Goal: Task Accomplishment & Management: Complete application form

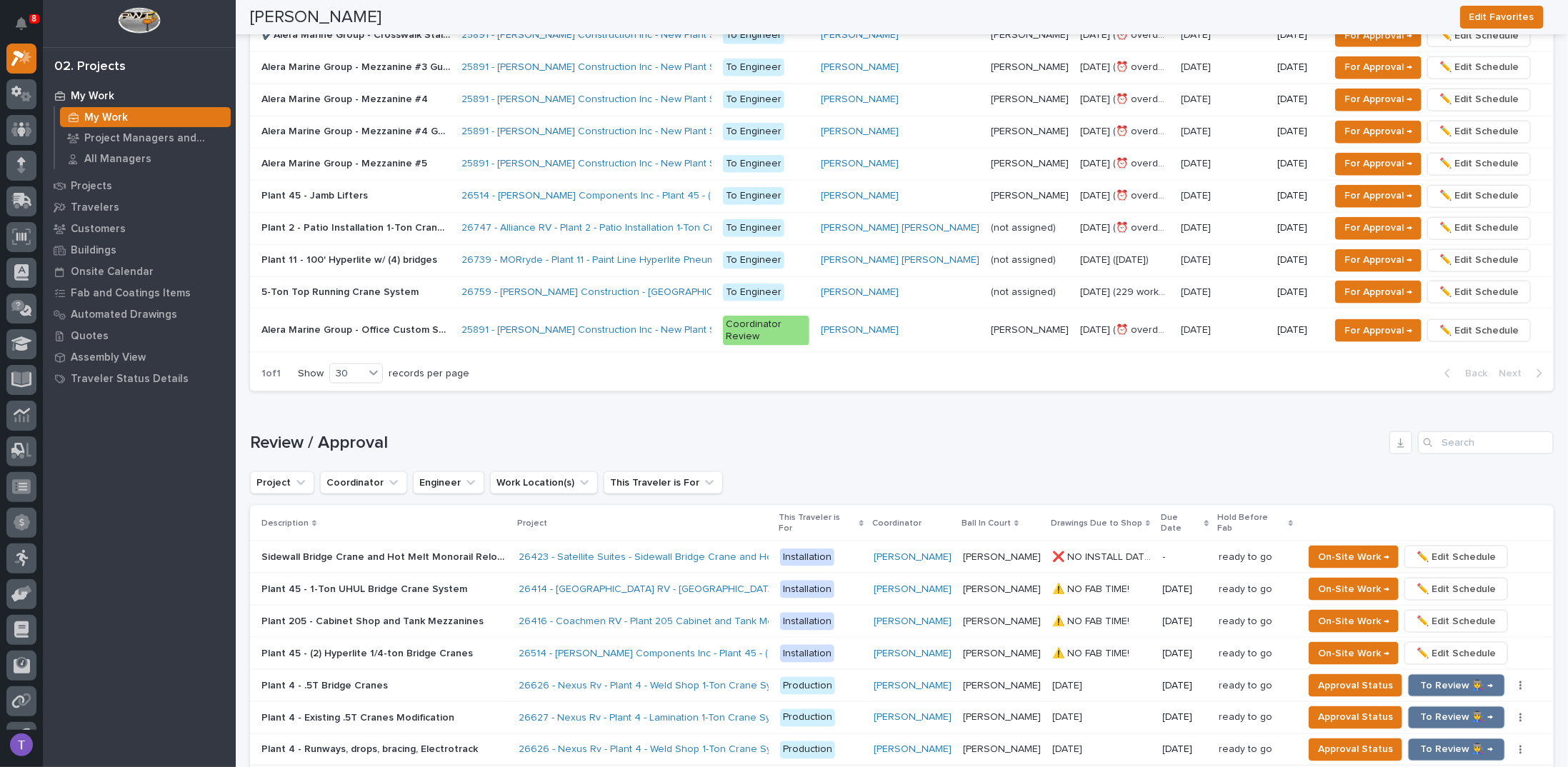
scroll to position [1071, 0]
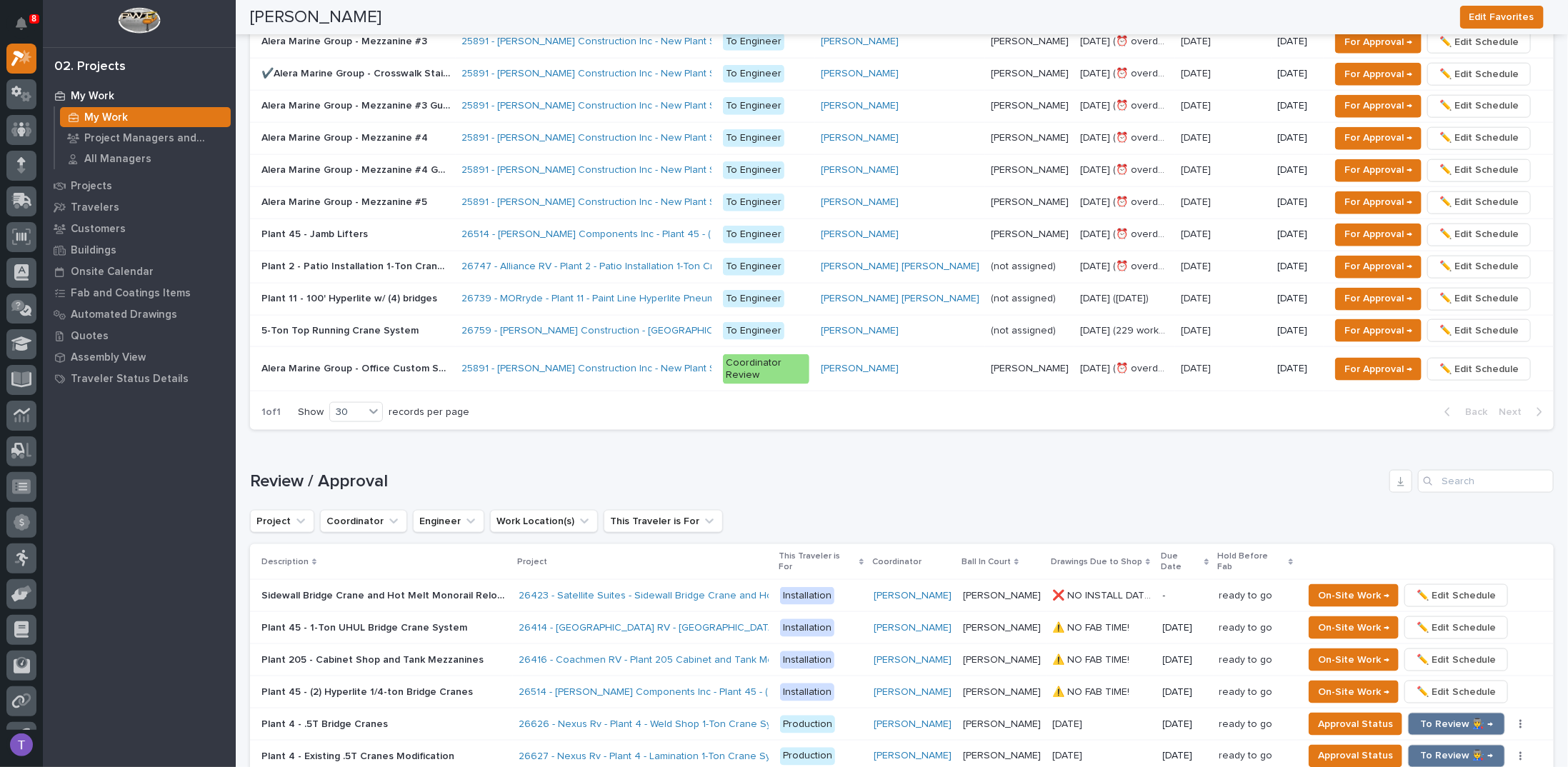
click at [340, 258] on p "Plant 2 - Patio Installation 1-Ton Crane w/ Anver Lifter" at bounding box center [357, 265] width 191 height 15
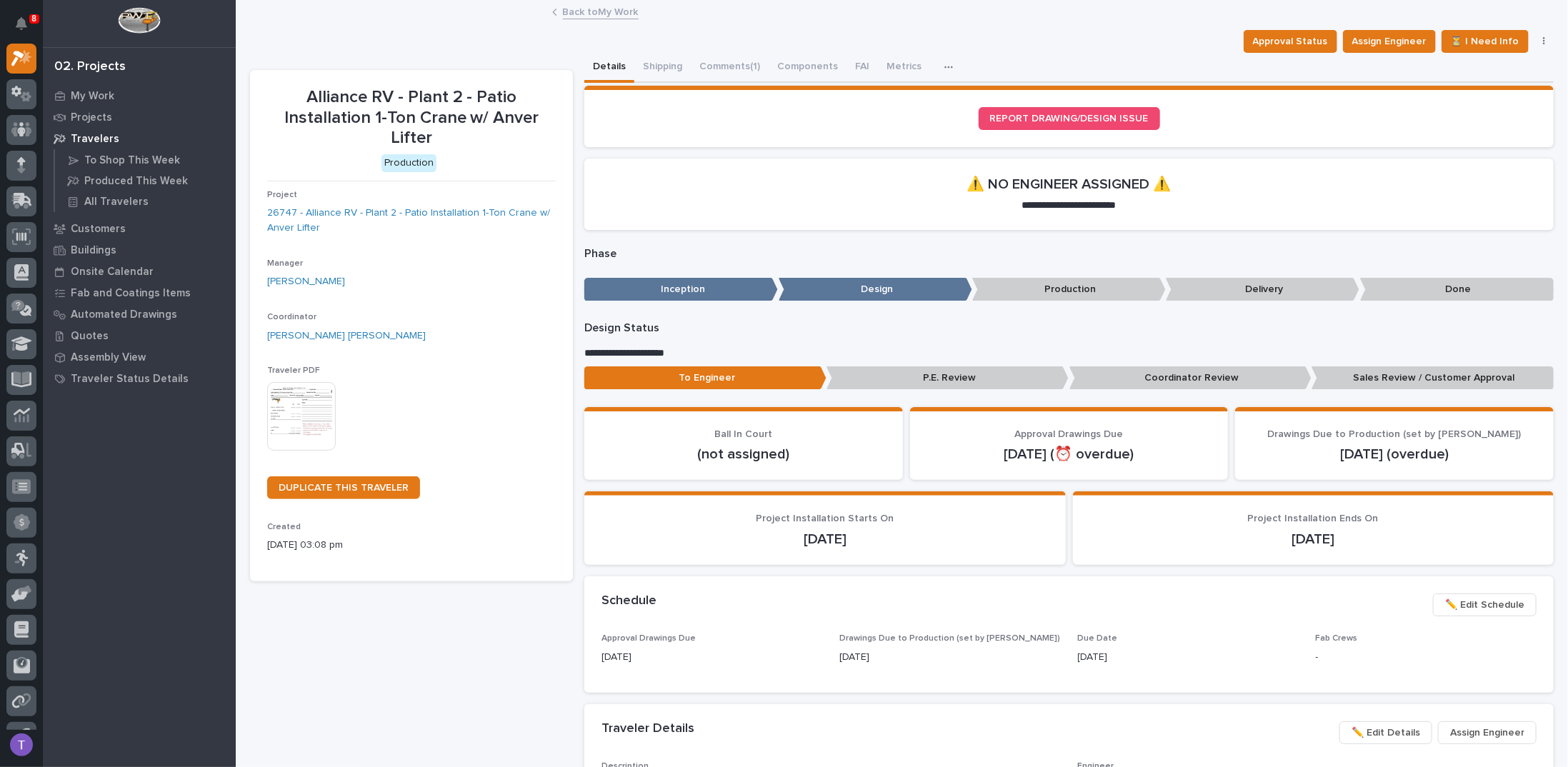
click at [563, 11] on link "Back to My Work" at bounding box center [601, 10] width 76 height 16
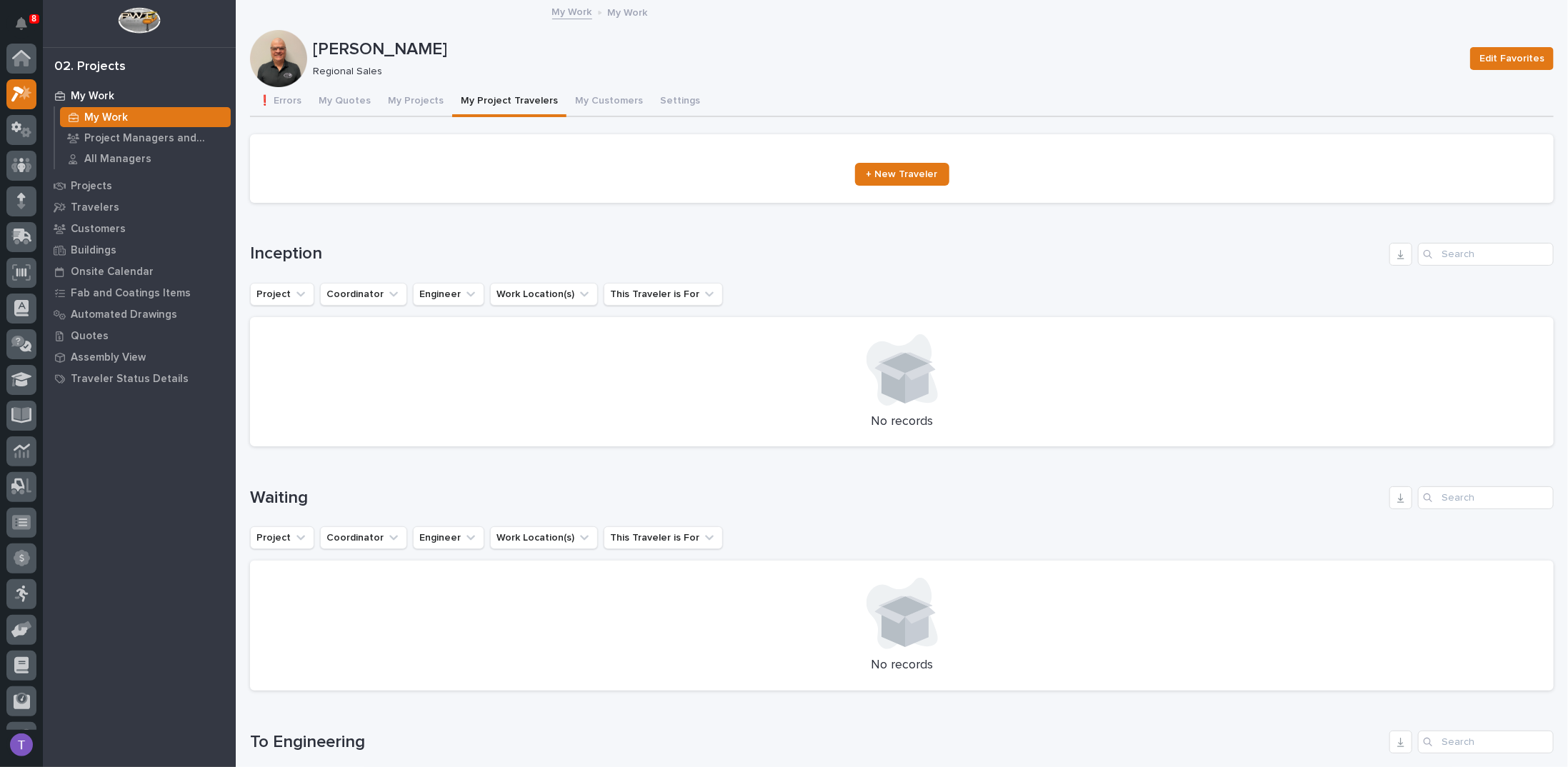
scroll to position [36, 0]
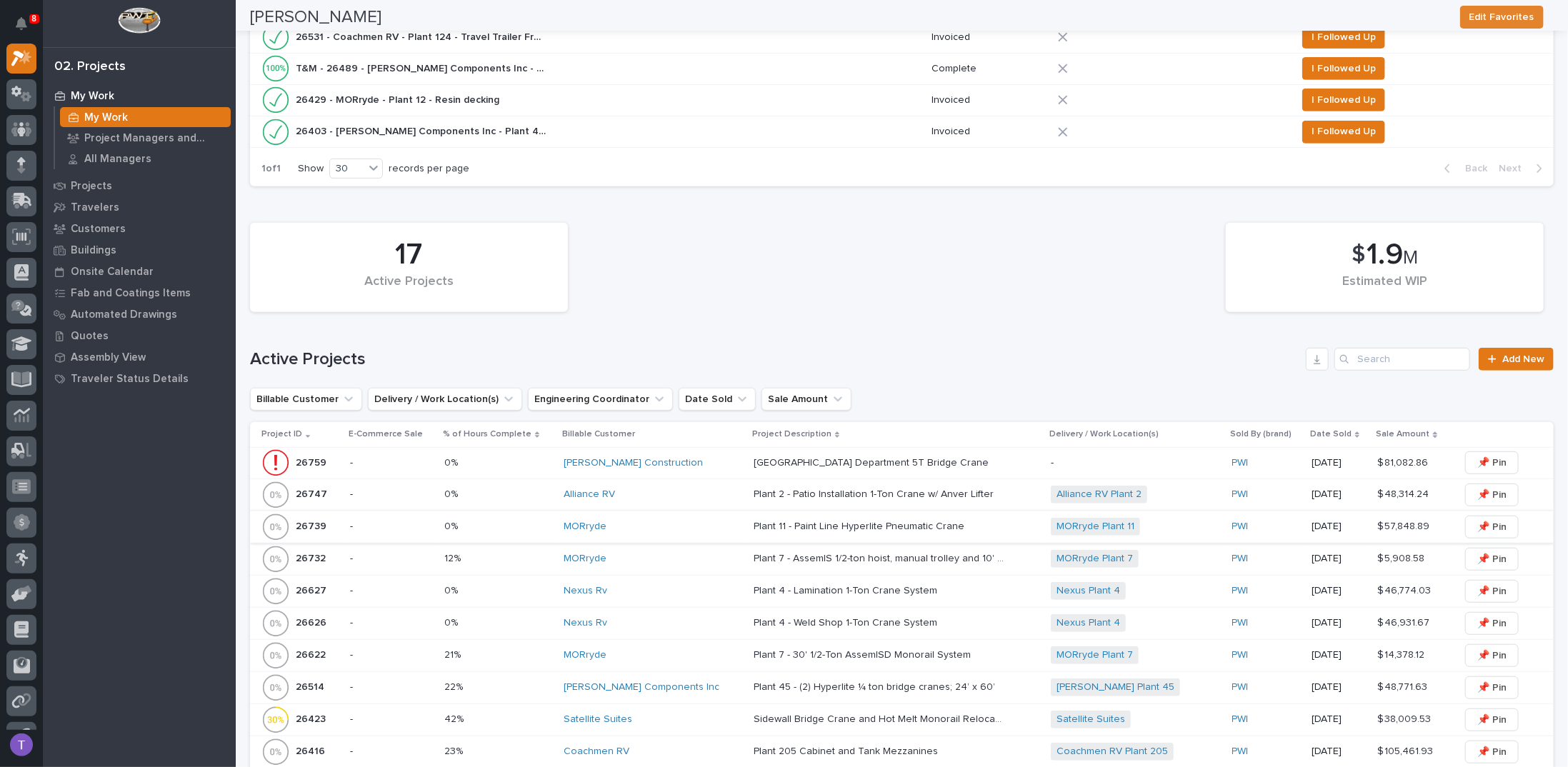
scroll to position [714, 0]
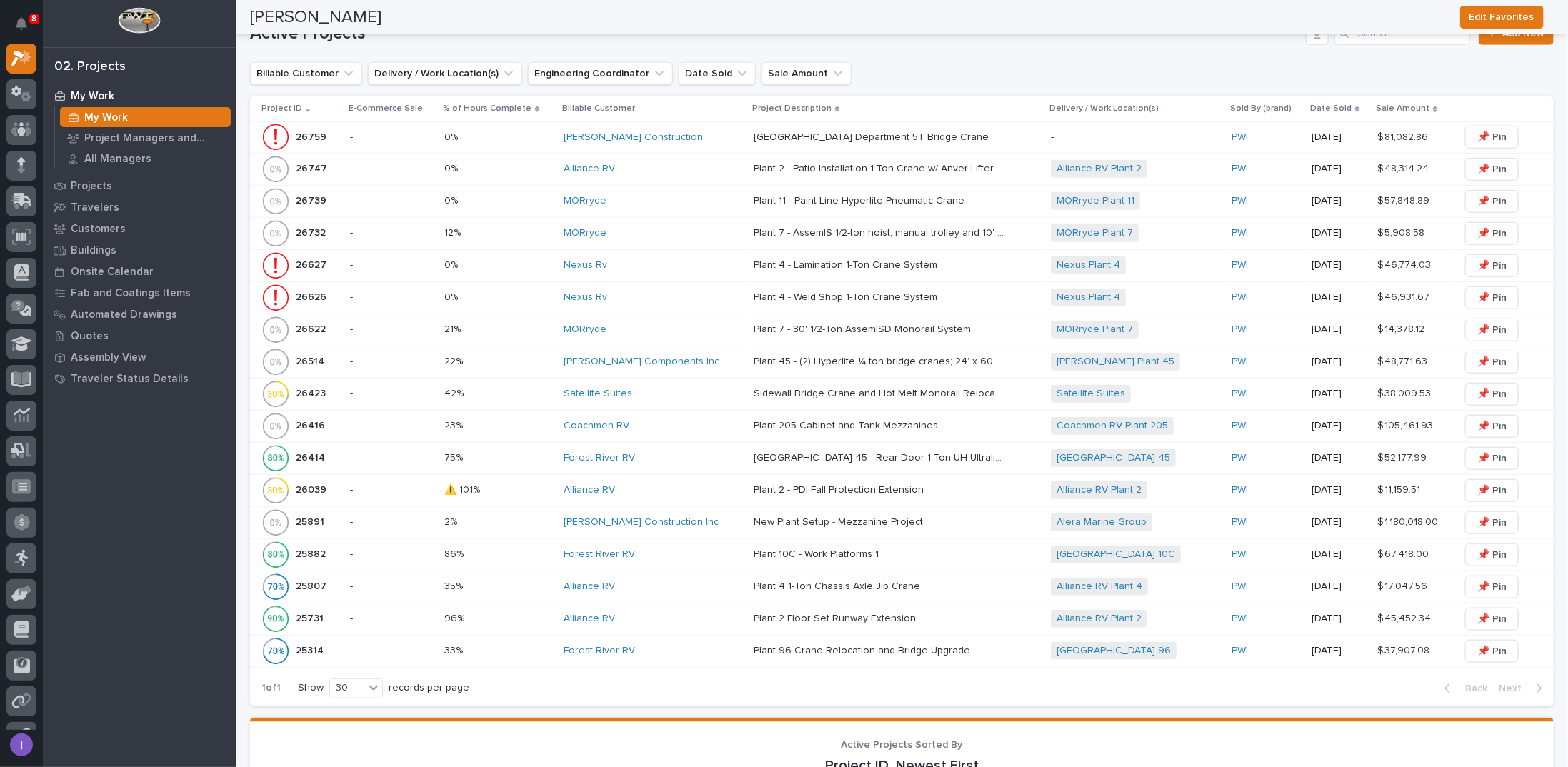
click at [307, 160] on p "26747" at bounding box center [313, 168] width 34 height 15
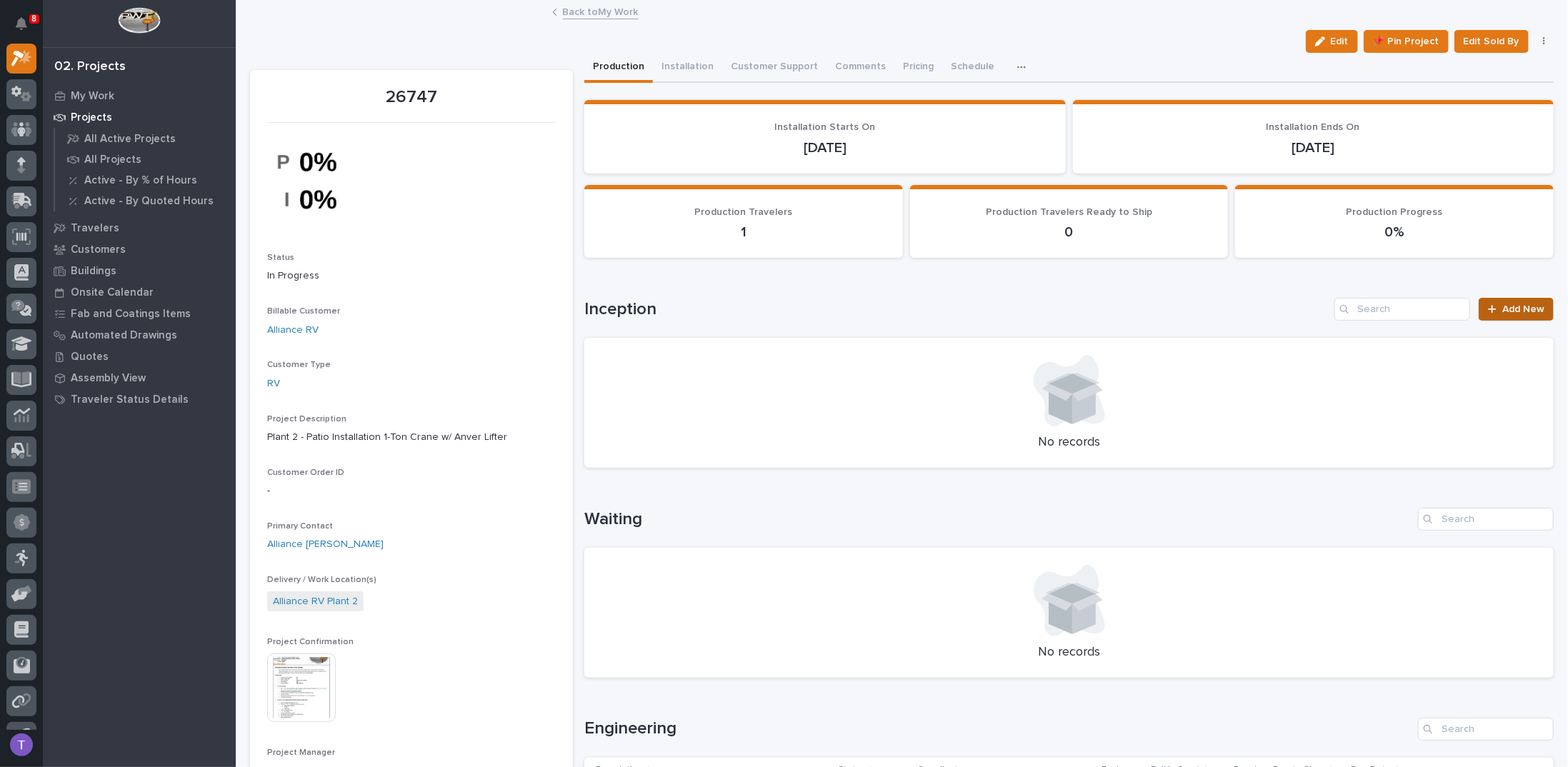
click at [1502, 309] on span "Add New" at bounding box center [1523, 309] width 42 height 10
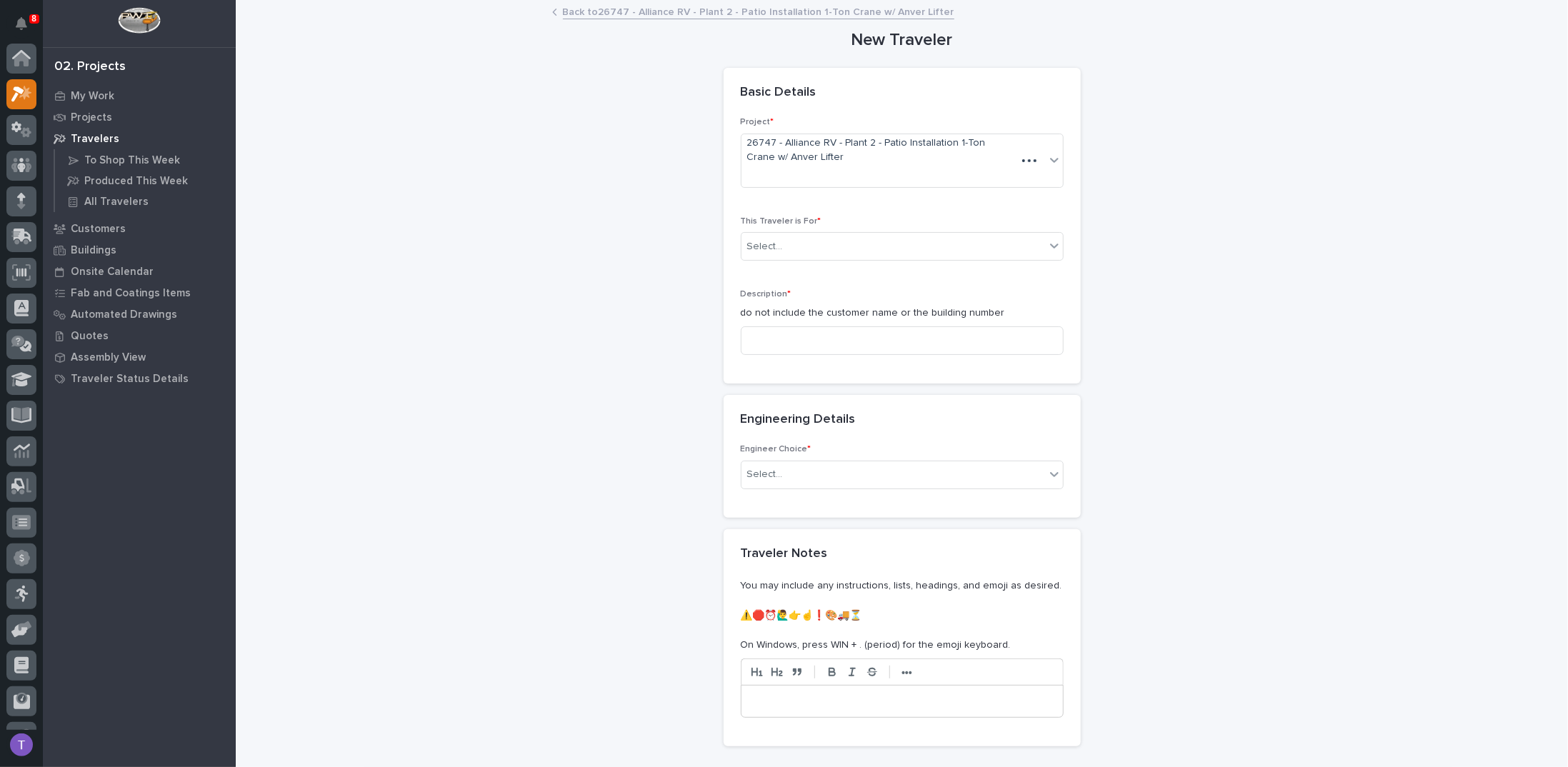
scroll to position [36, 0]
click at [782, 243] on div "Select..." at bounding box center [893, 246] width 303 height 24
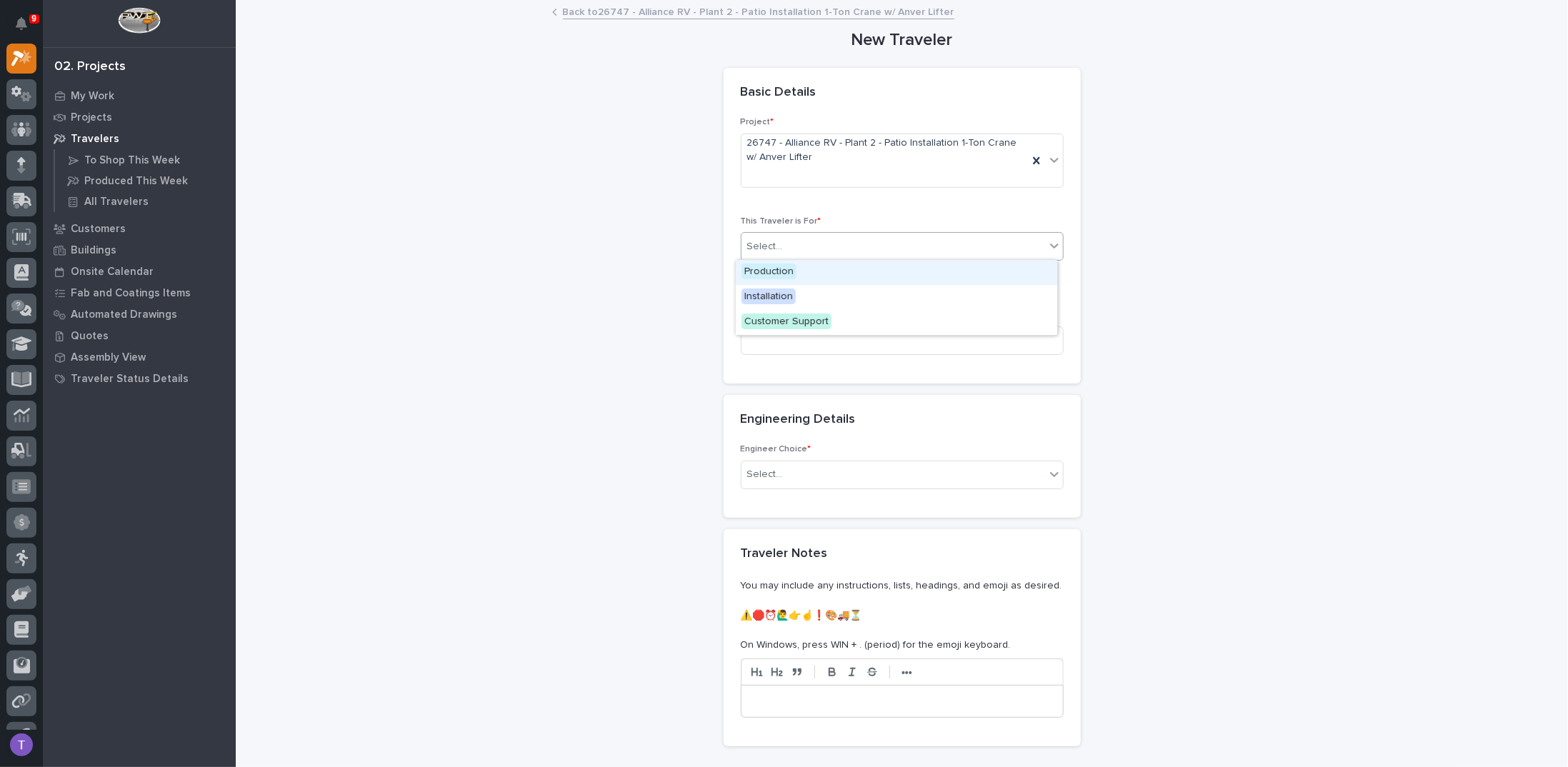
click at [764, 269] on span "Production" at bounding box center [769, 271] width 55 height 16
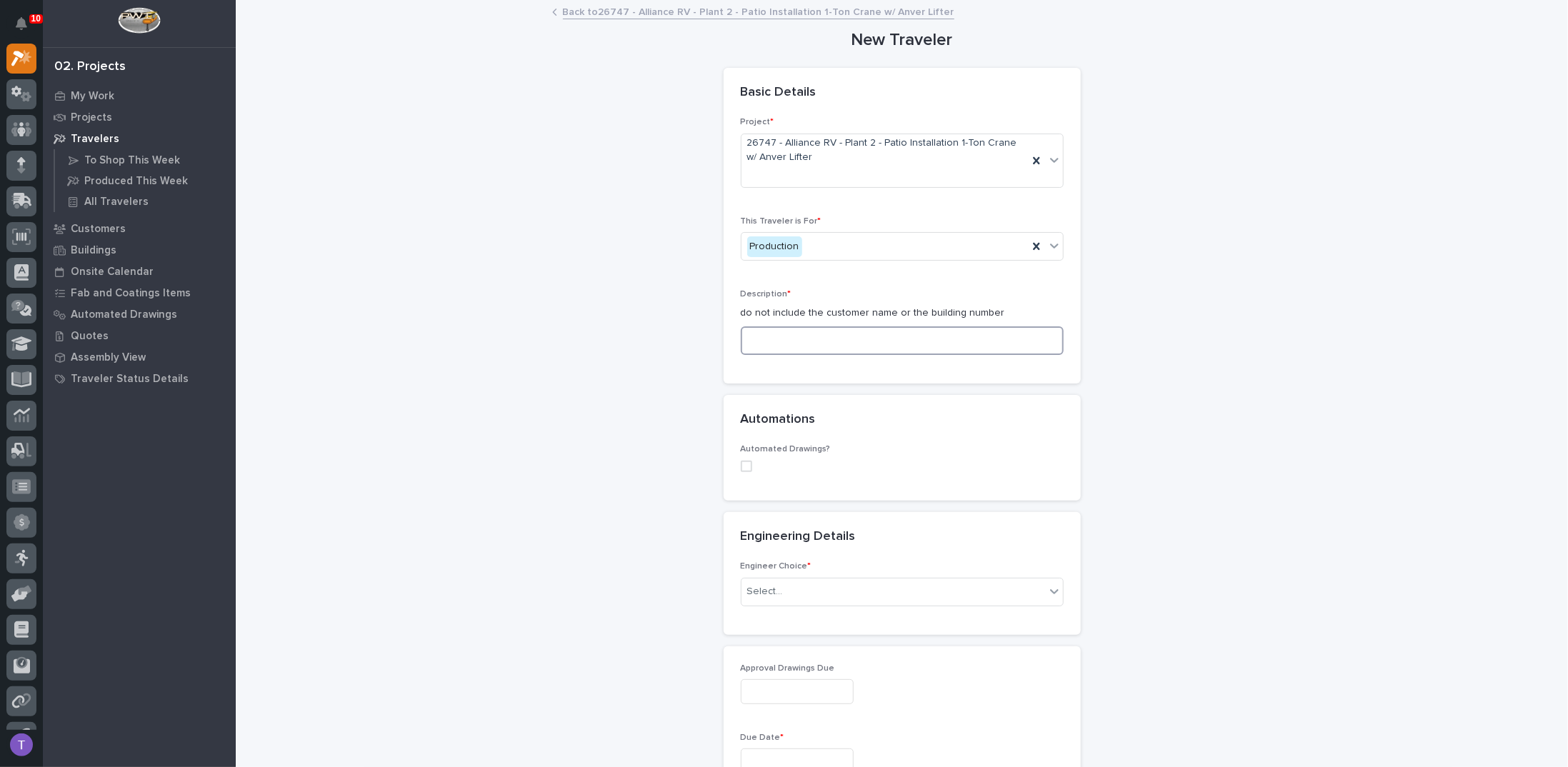
click at [768, 343] on input at bounding box center [902, 341] width 323 height 28
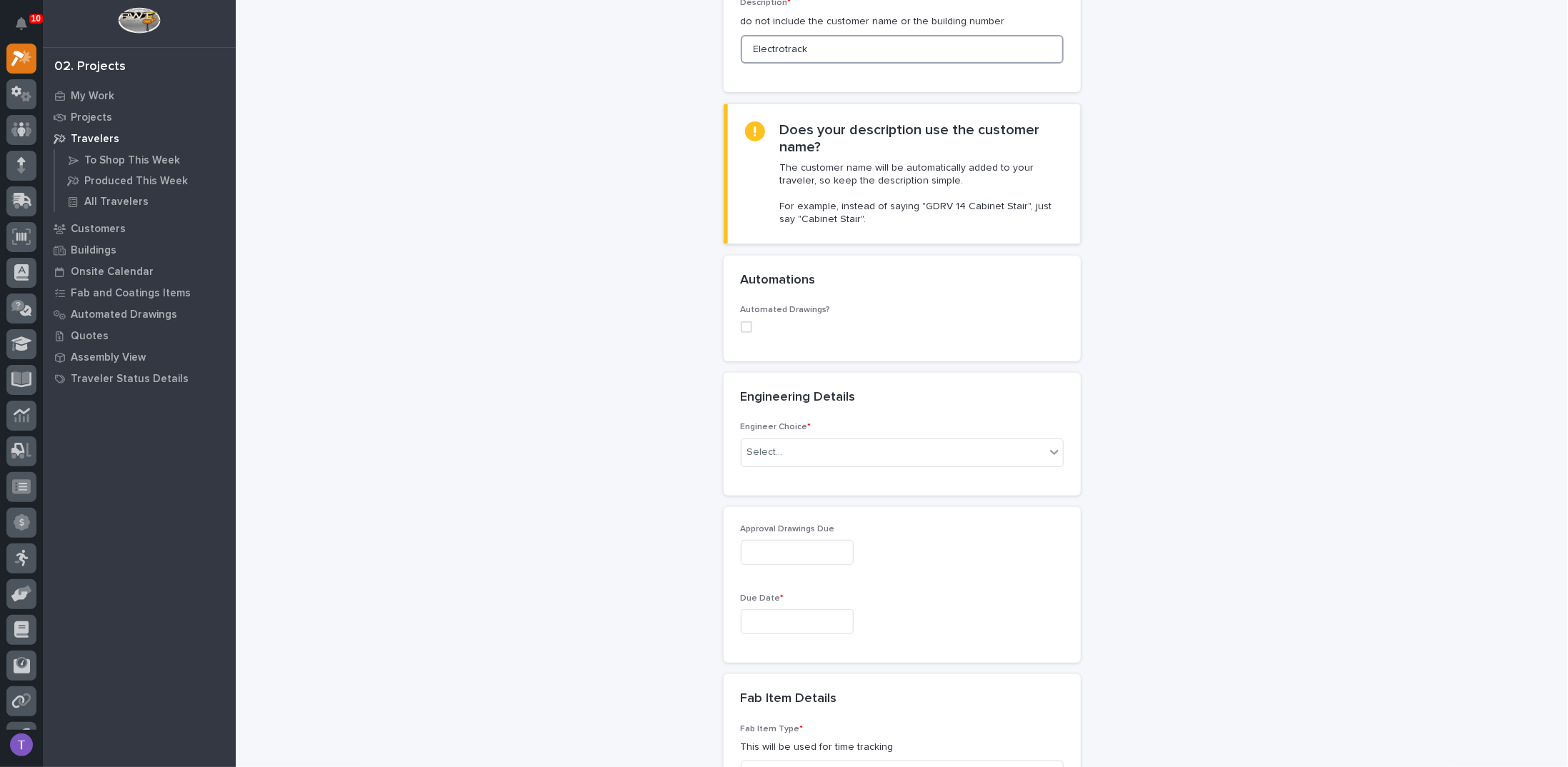
scroll to position [428, 0]
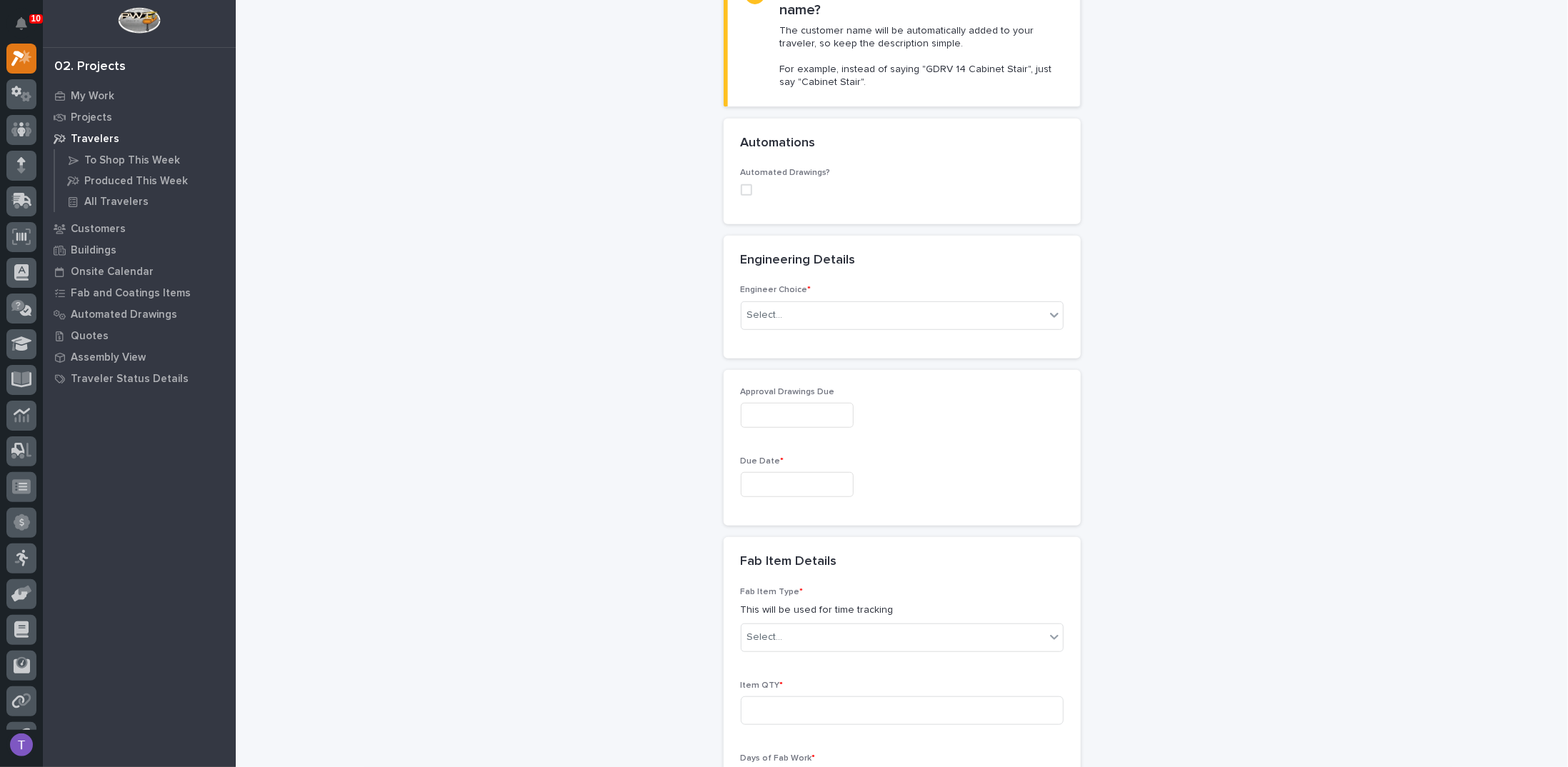
click at [742, 187] on span at bounding box center [747, 190] width 11 height 11
type input "Electrotrack"
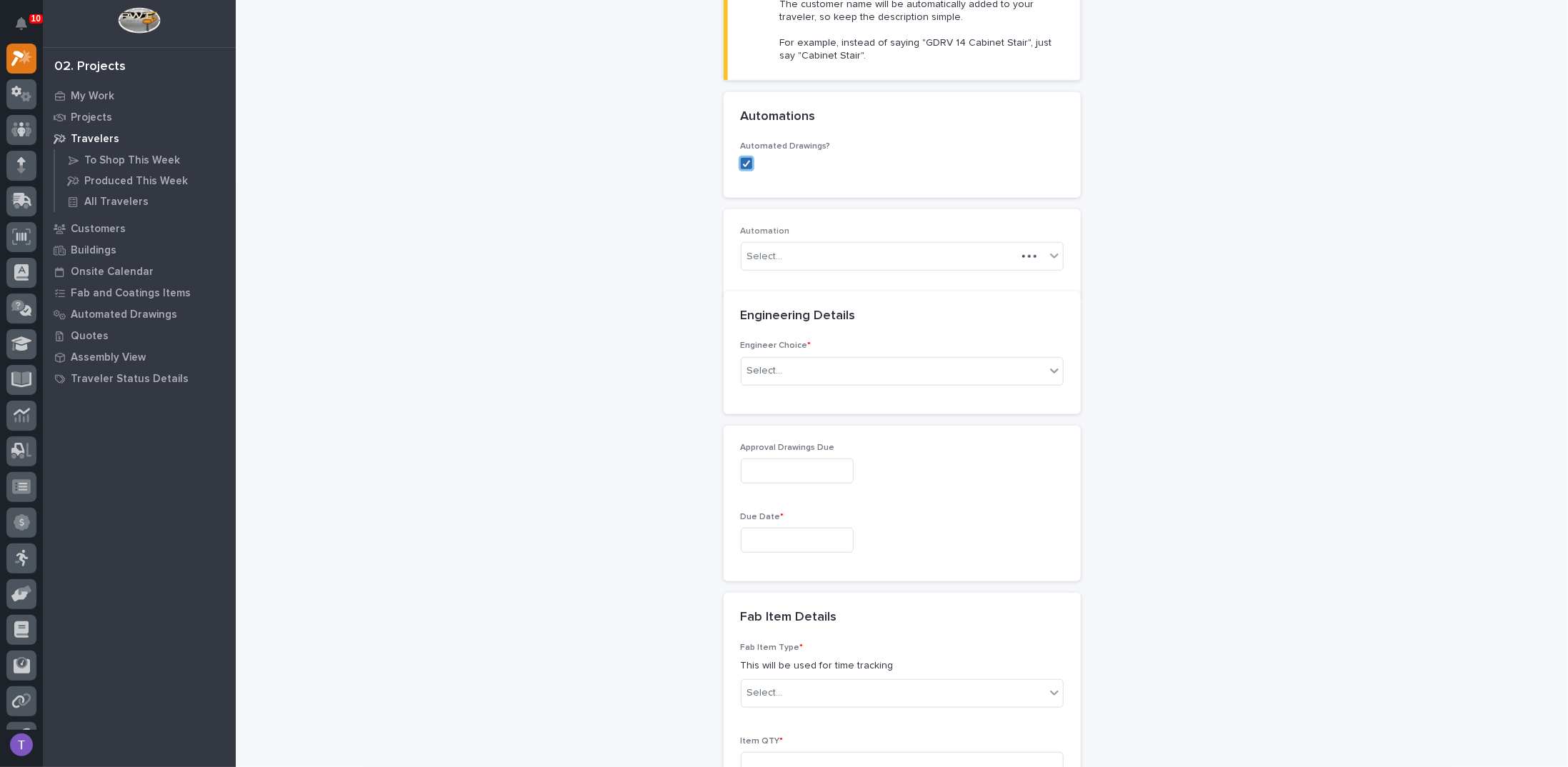
scroll to position [478, 0]
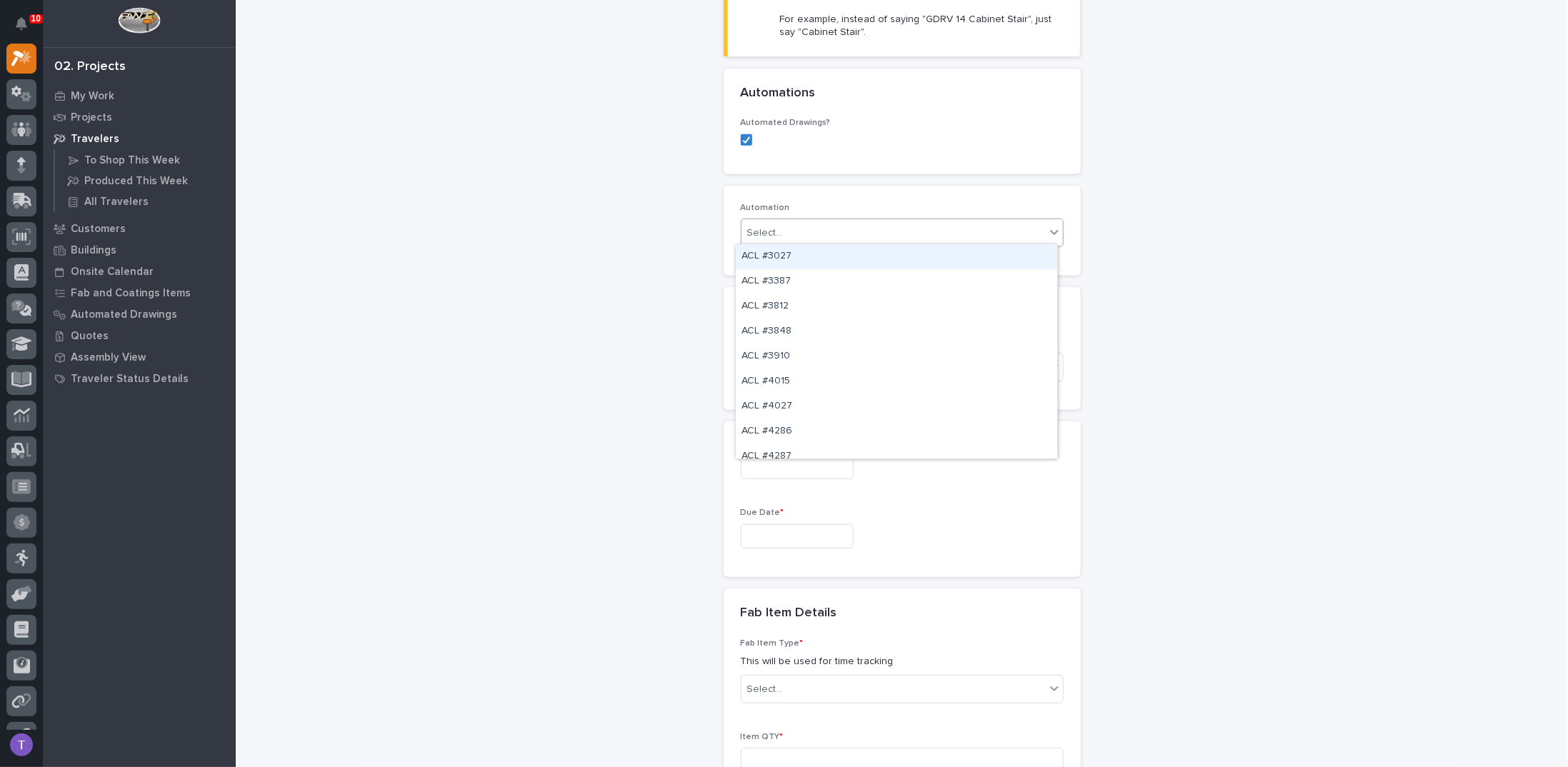
click at [784, 228] on div "Select..." at bounding box center [893, 233] width 303 height 24
click at [753, 230] on input "*******" at bounding box center [766, 233] width 36 height 12
type input "*********"
click at [770, 254] on div "EL #40148" at bounding box center [896, 257] width 321 height 25
click at [771, 366] on div "Select..." at bounding box center [766, 367] width 36 height 15
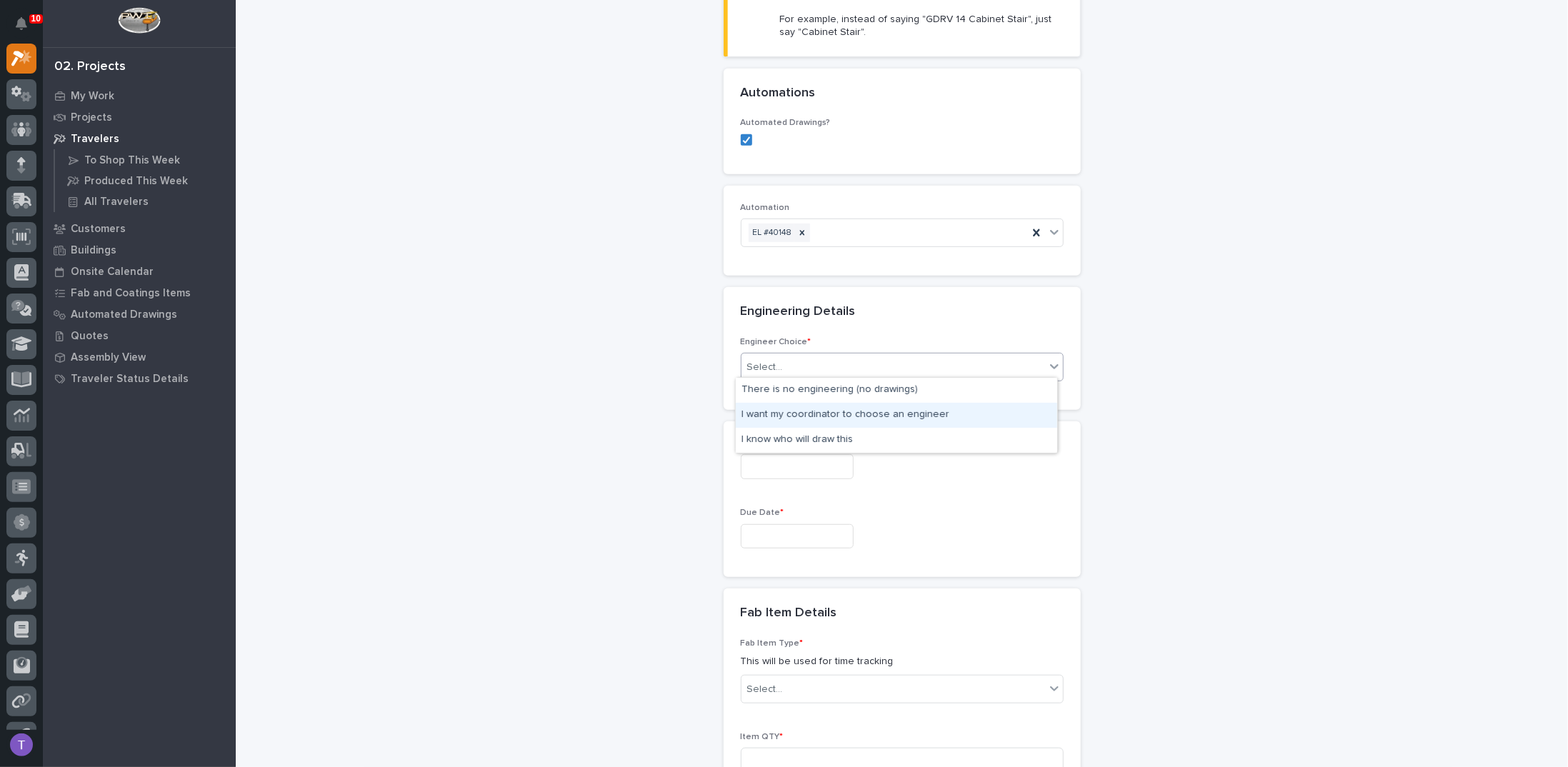
click at [778, 414] on div "I want my coordinator to choose an engineer" at bounding box center [896, 415] width 321 height 25
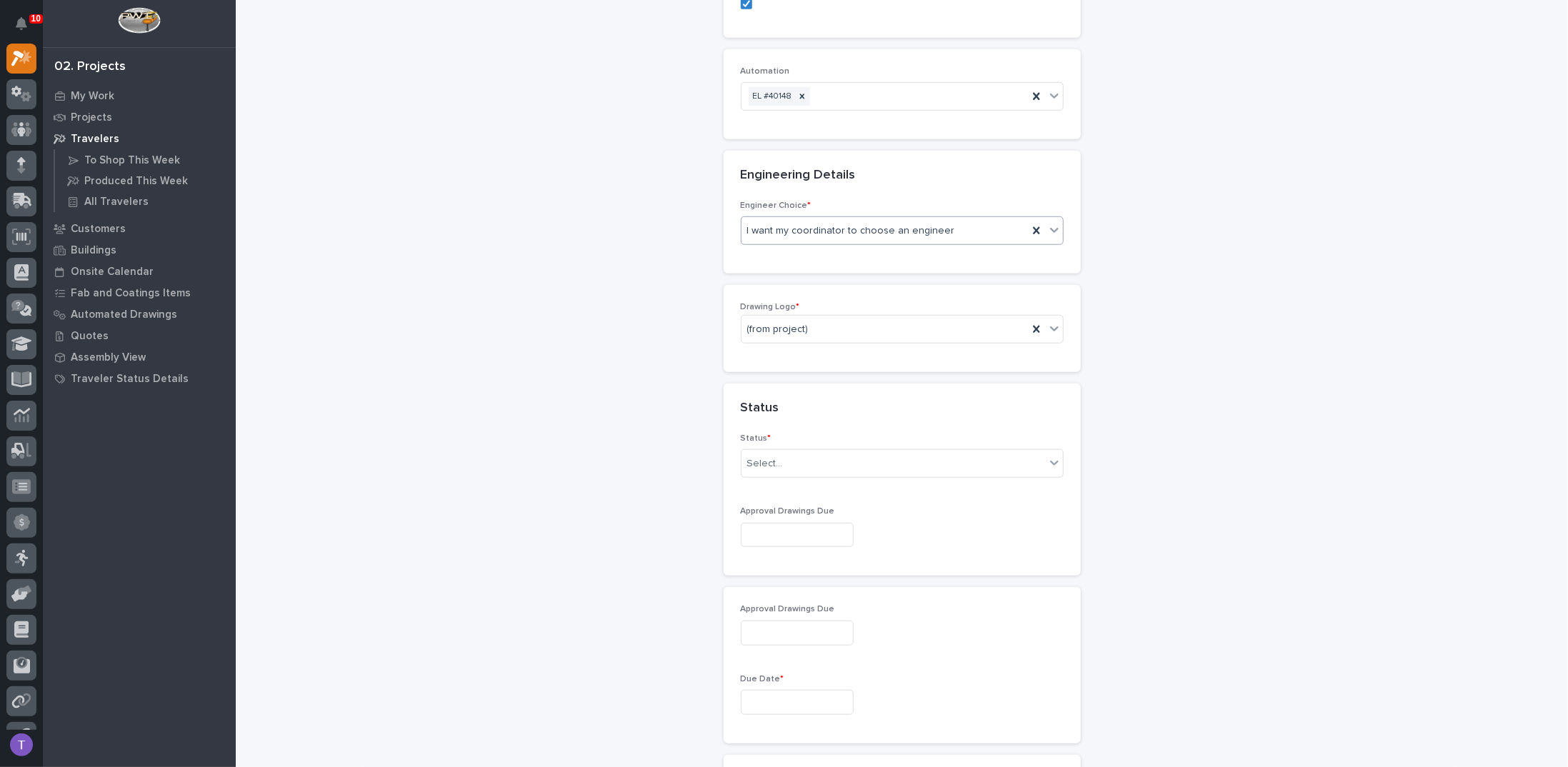
scroll to position [629, 0]
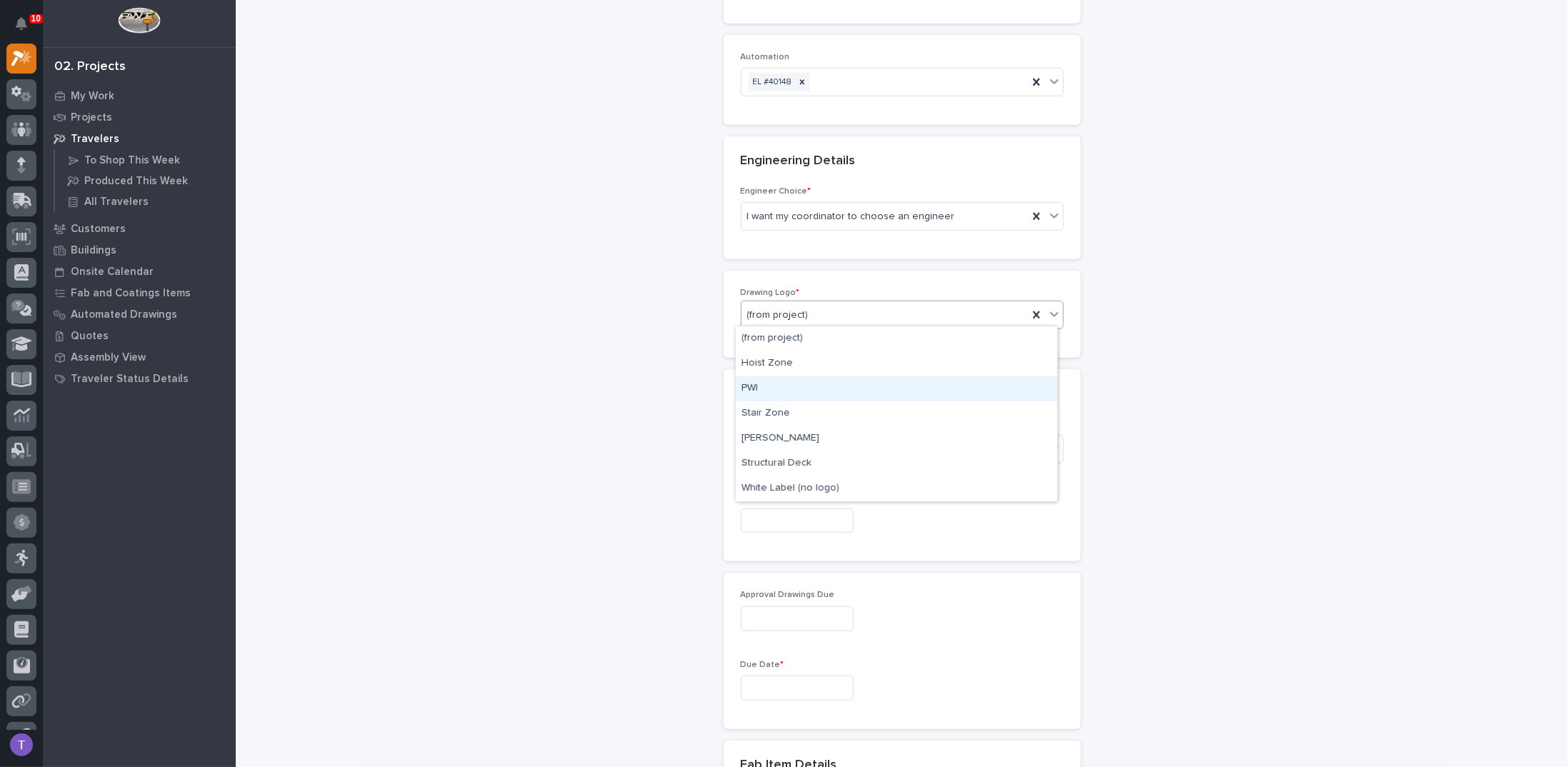
click at [748, 384] on div "PWI" at bounding box center [896, 388] width 321 height 25
click at [767, 442] on div "Select..." at bounding box center [766, 450] width 36 height 15
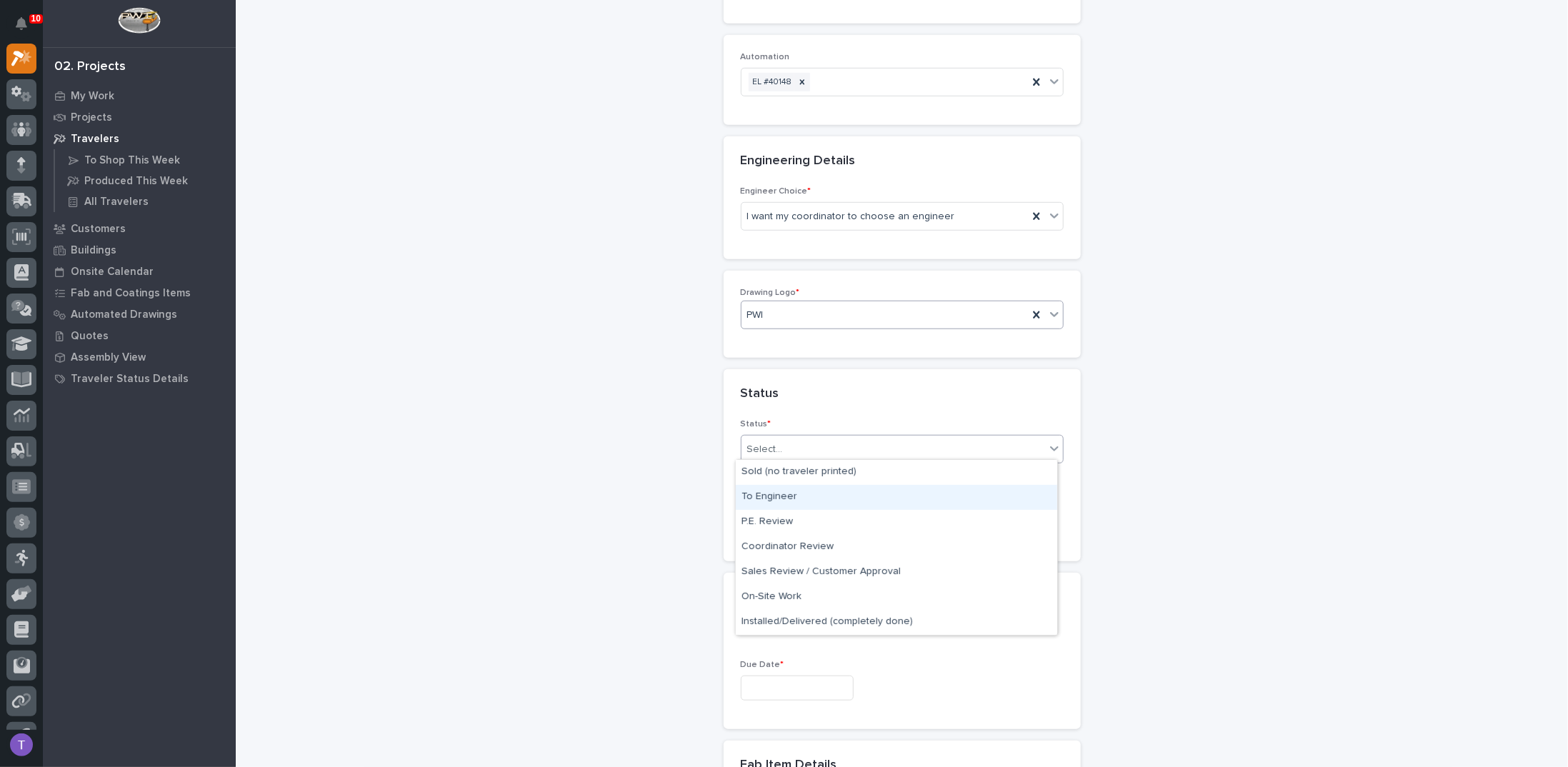
click at [769, 496] on div "To Engineer" at bounding box center [896, 497] width 321 height 25
click at [766, 520] on input "text" at bounding box center [797, 521] width 113 height 25
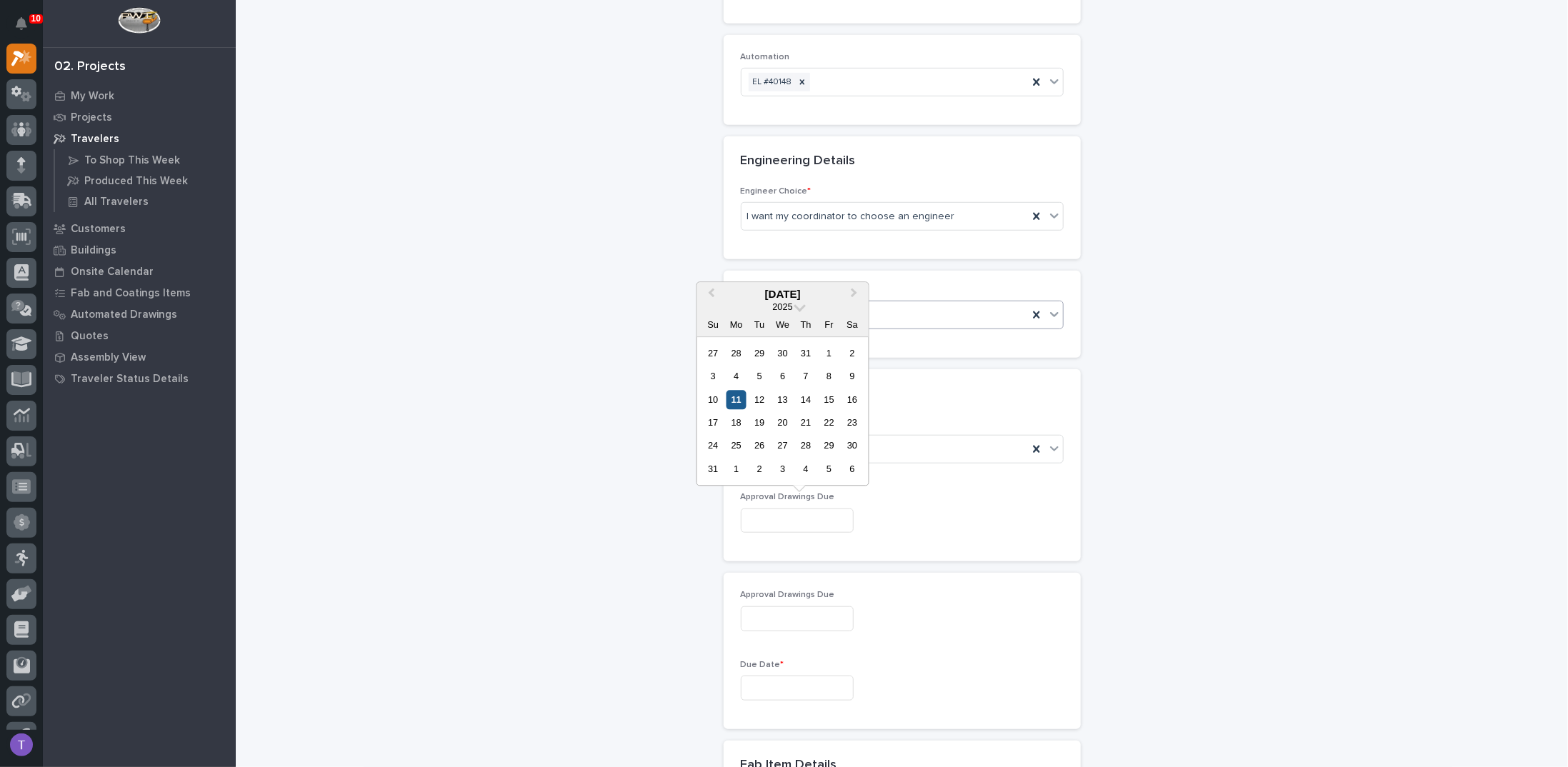
click at [735, 397] on div "11" at bounding box center [736, 400] width 19 height 19
type input "**********"
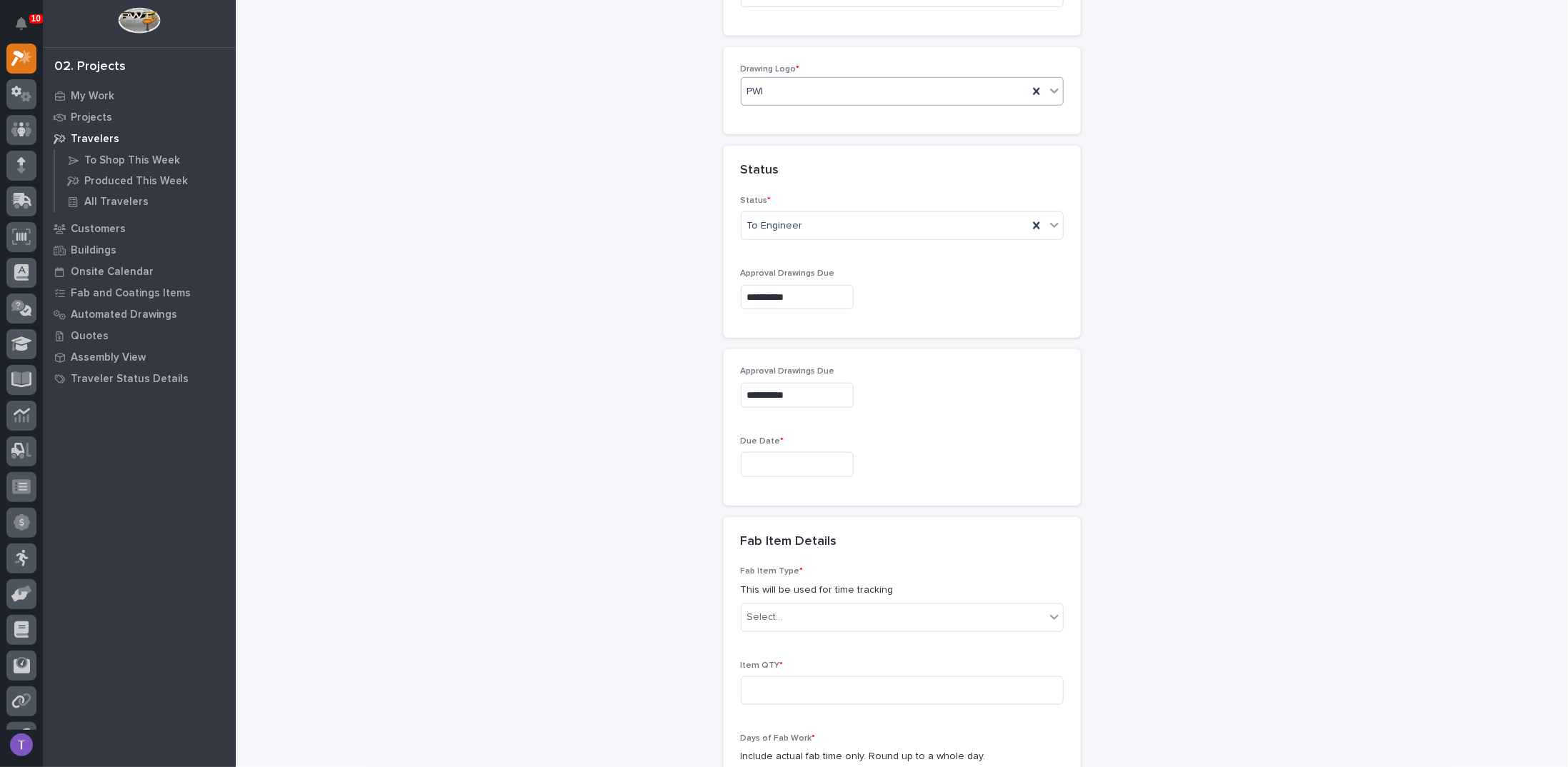
scroll to position [915, 0]
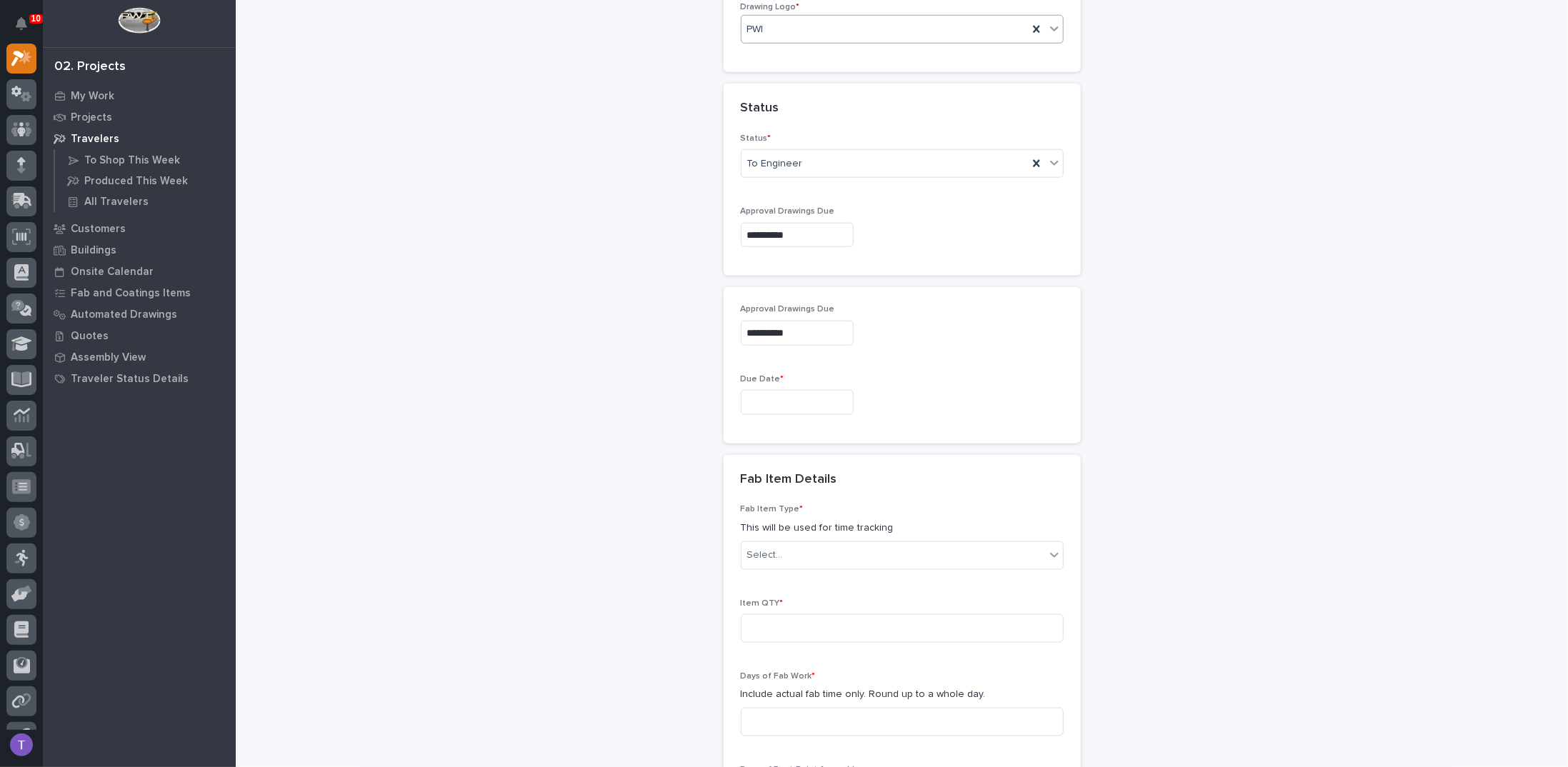
click at [777, 396] on input "text" at bounding box center [797, 402] width 113 height 25
click at [855, 174] on span "Next Month" at bounding box center [855, 175] width 0 height 19
click at [712, 172] on span "Previous Month" at bounding box center [712, 175] width 0 height 19
click at [805, 300] on div "21" at bounding box center [806, 303] width 19 height 19
click at [800, 394] on input "**********" at bounding box center [797, 402] width 113 height 25
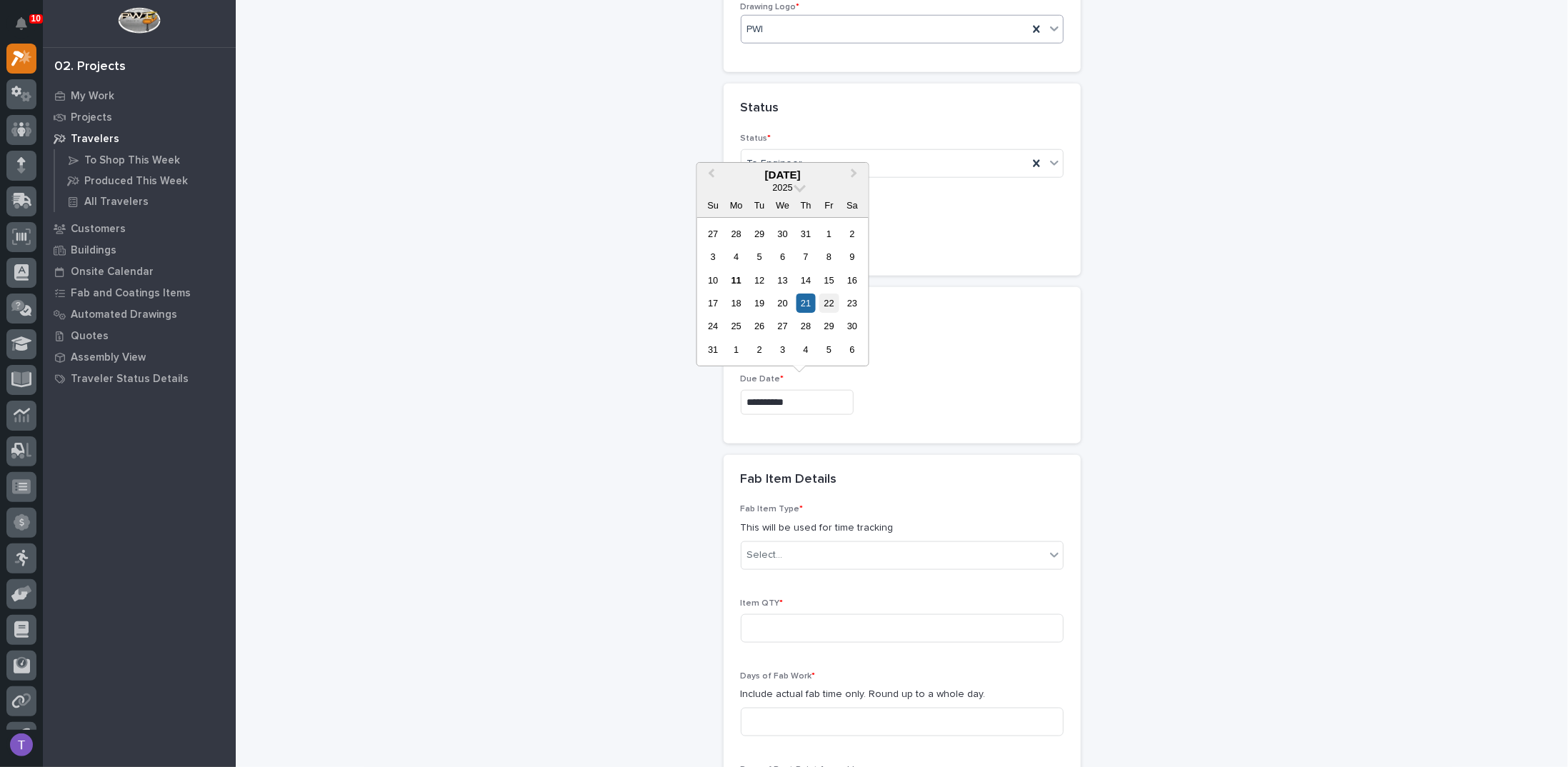
click at [830, 300] on div "22" at bounding box center [829, 303] width 19 height 19
type input "**********"
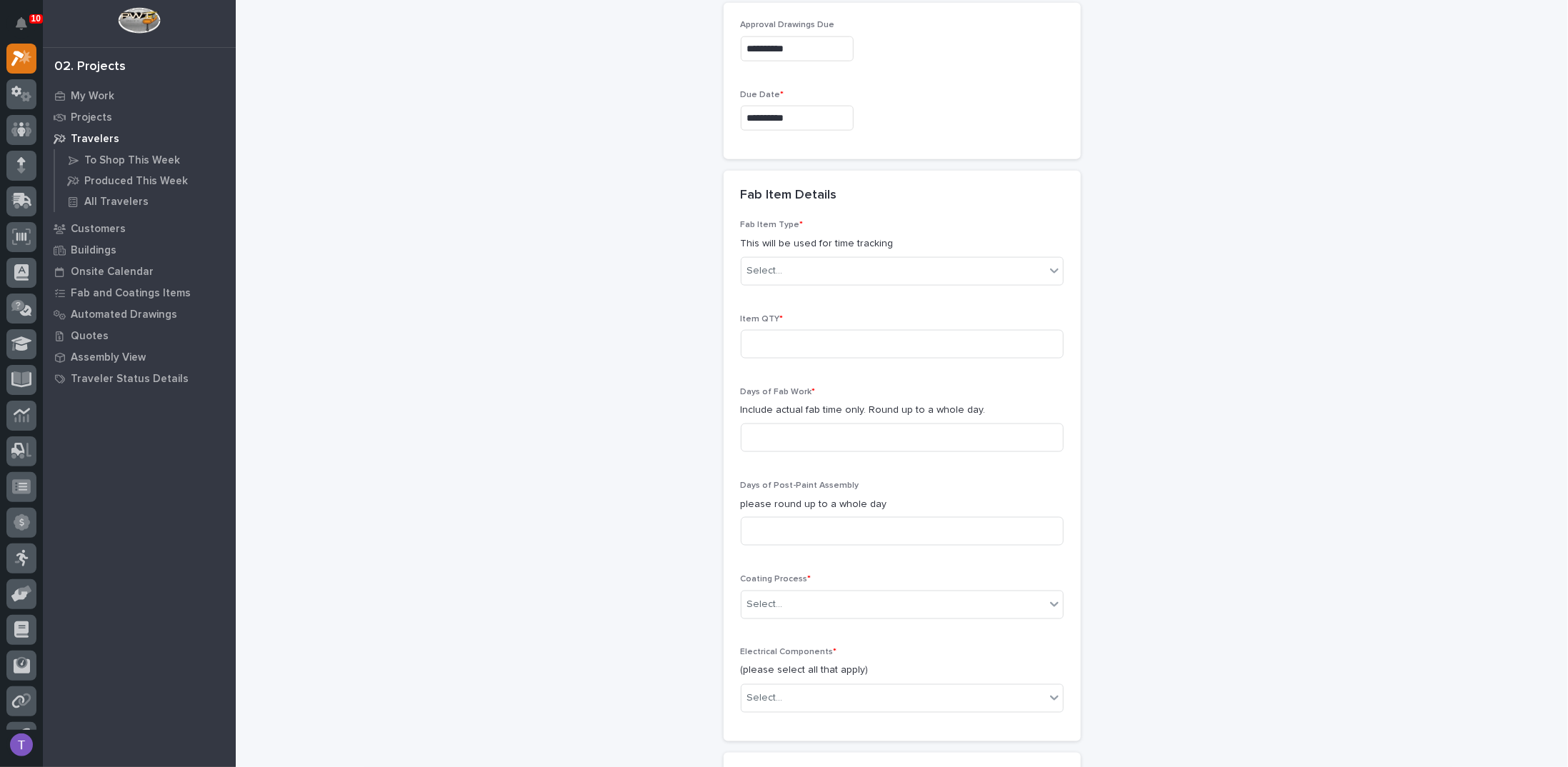
scroll to position [1200, 0]
click at [767, 262] on div "Select..." at bounding box center [766, 270] width 36 height 15
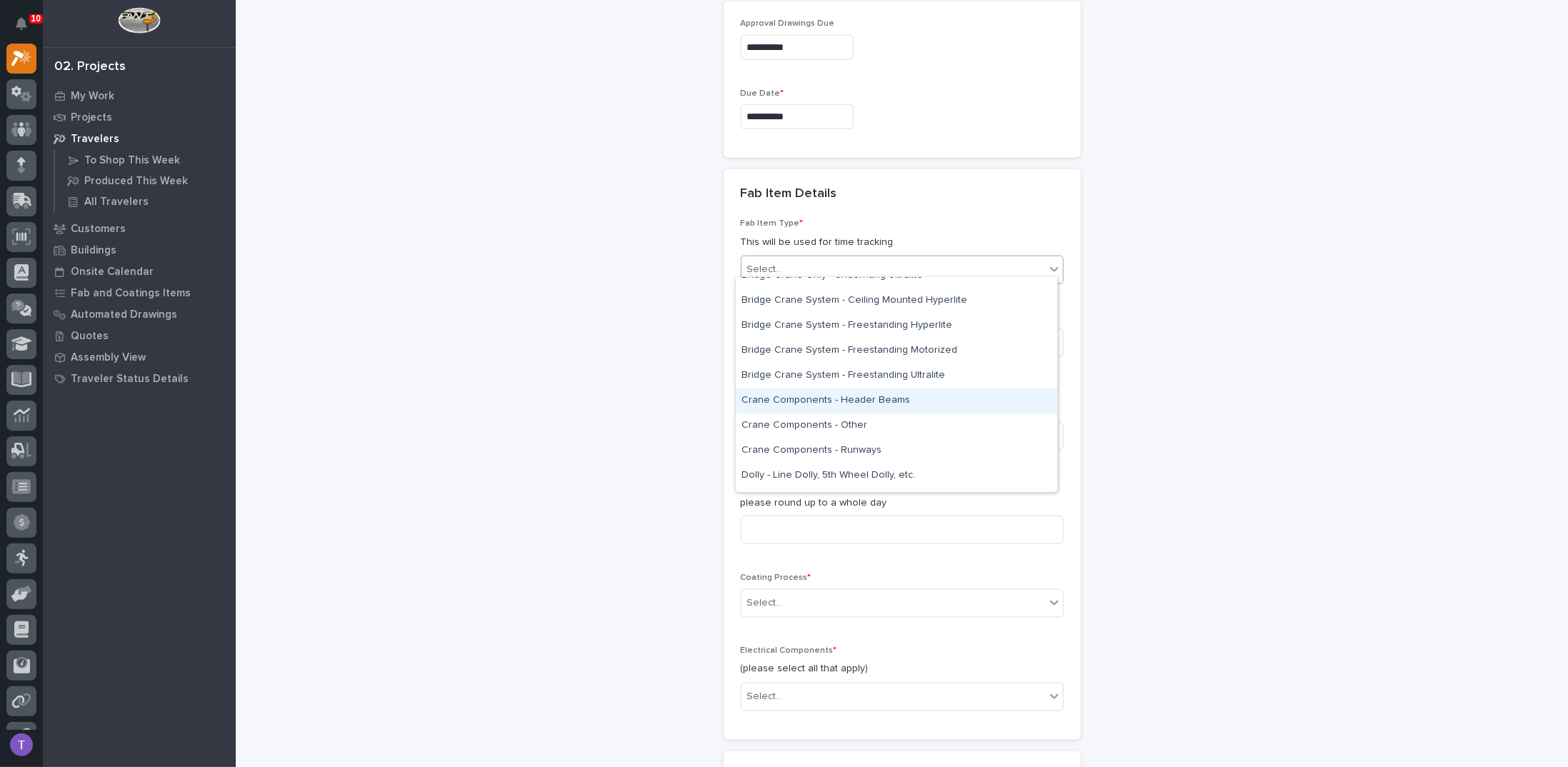
scroll to position [143, 0]
click at [785, 343] on div "Bridge Crane Only - Underhung Ultralite" at bounding box center [896, 348] width 321 height 25
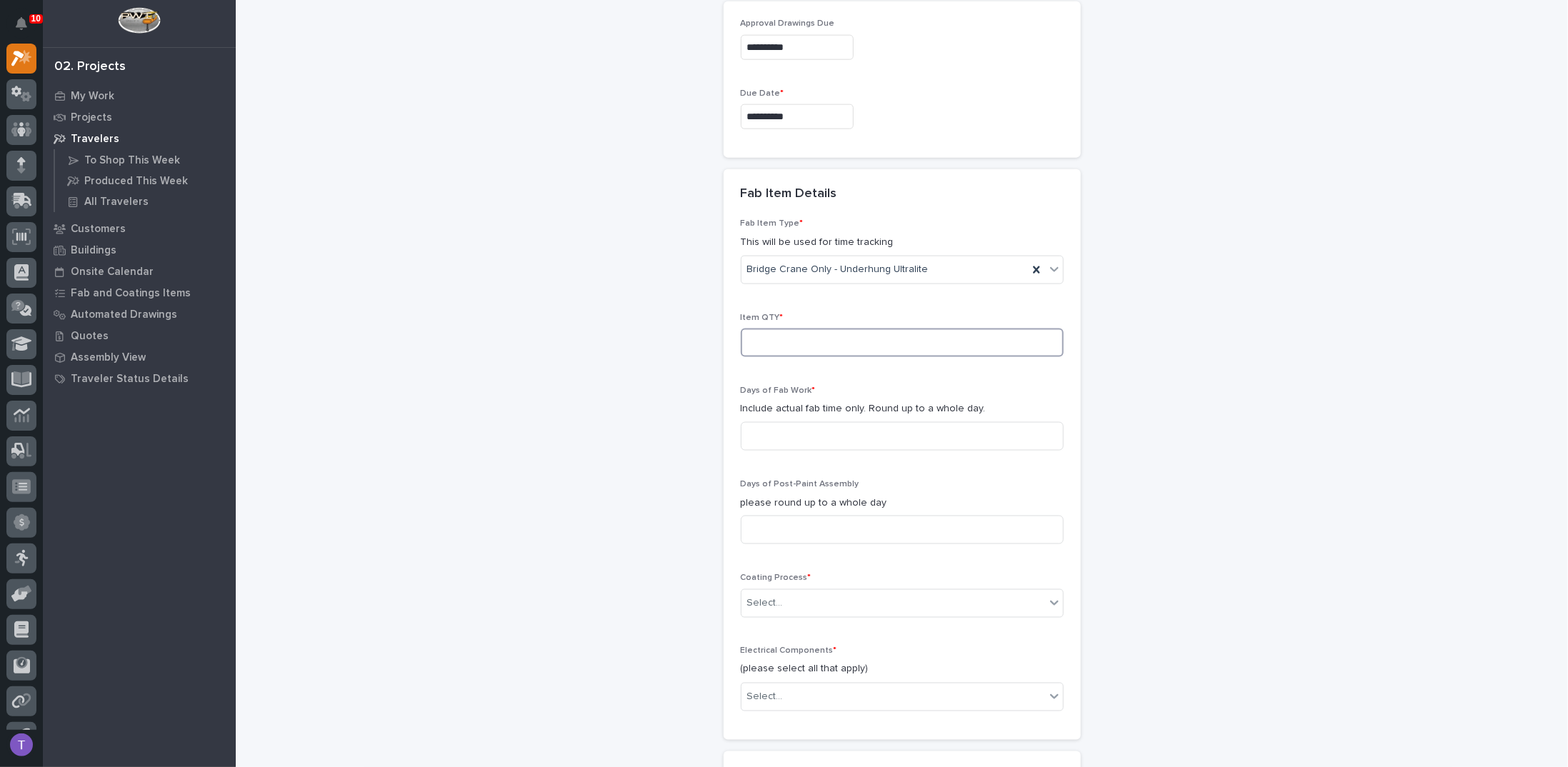
click at [784, 343] on input at bounding box center [902, 343] width 323 height 28
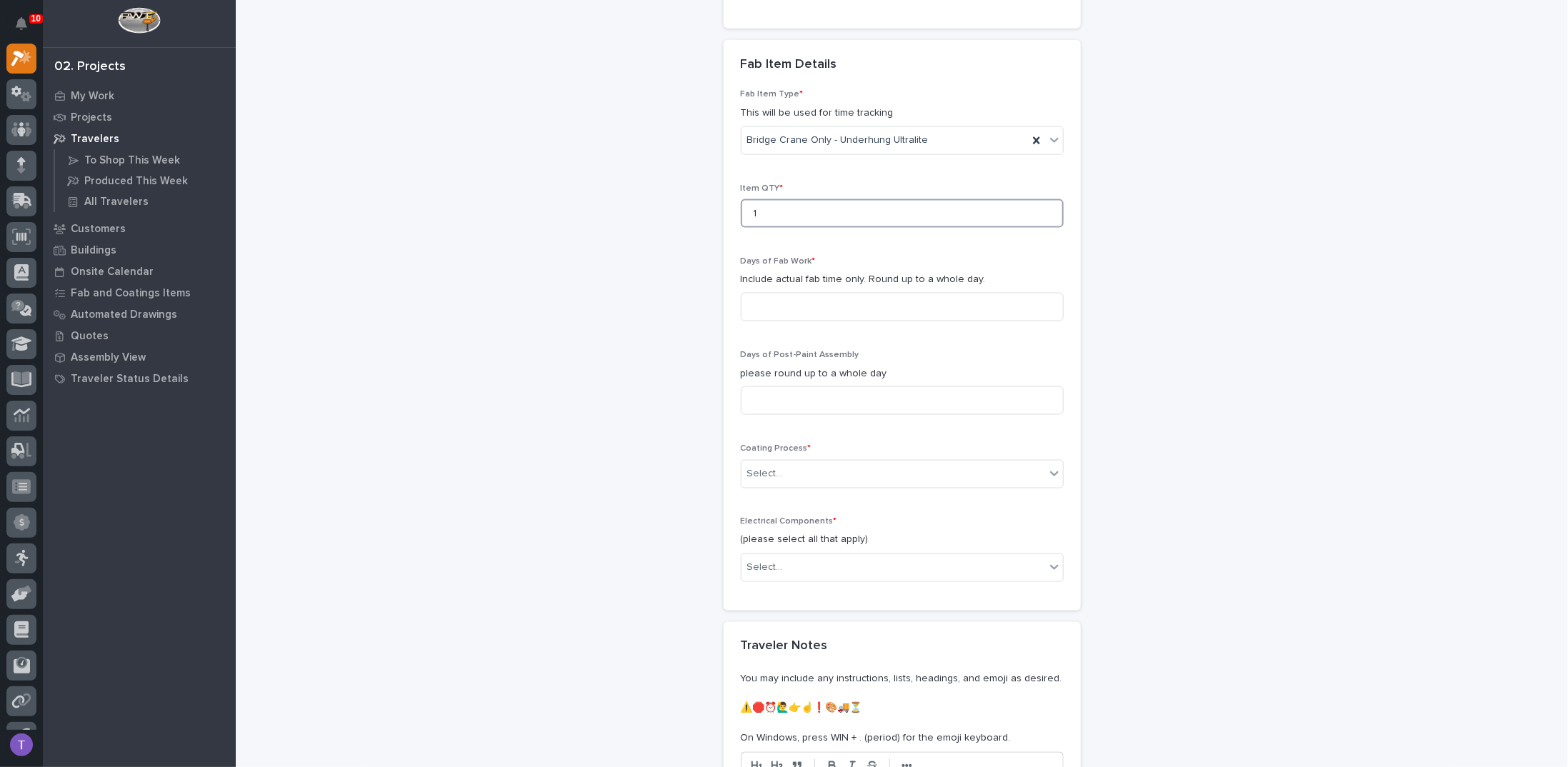
scroll to position [1414, 0]
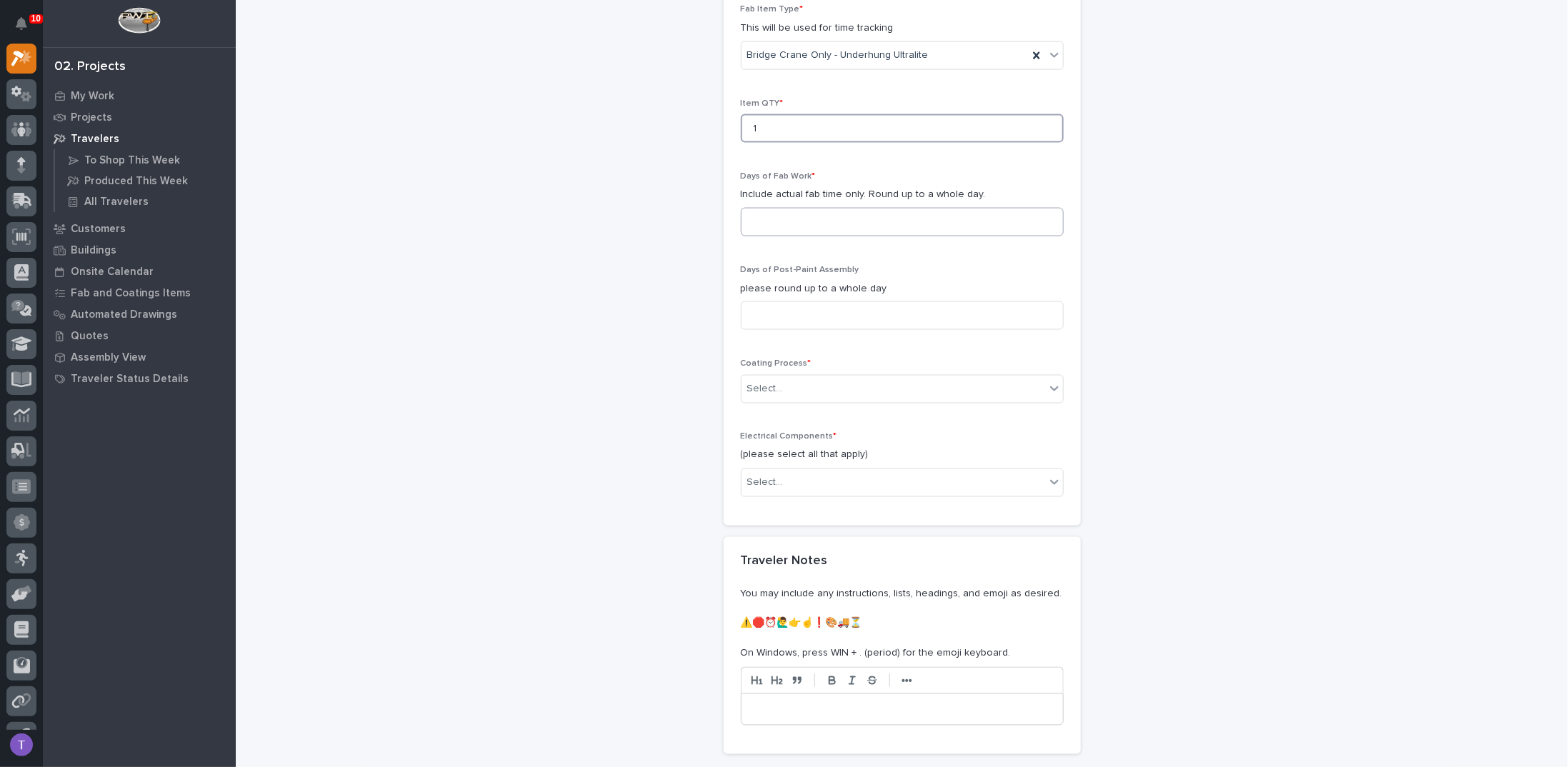
type input "1"
click at [783, 214] on input at bounding box center [902, 222] width 323 height 28
type input "1"
click at [775, 301] on input at bounding box center [902, 315] width 323 height 28
type input "1"
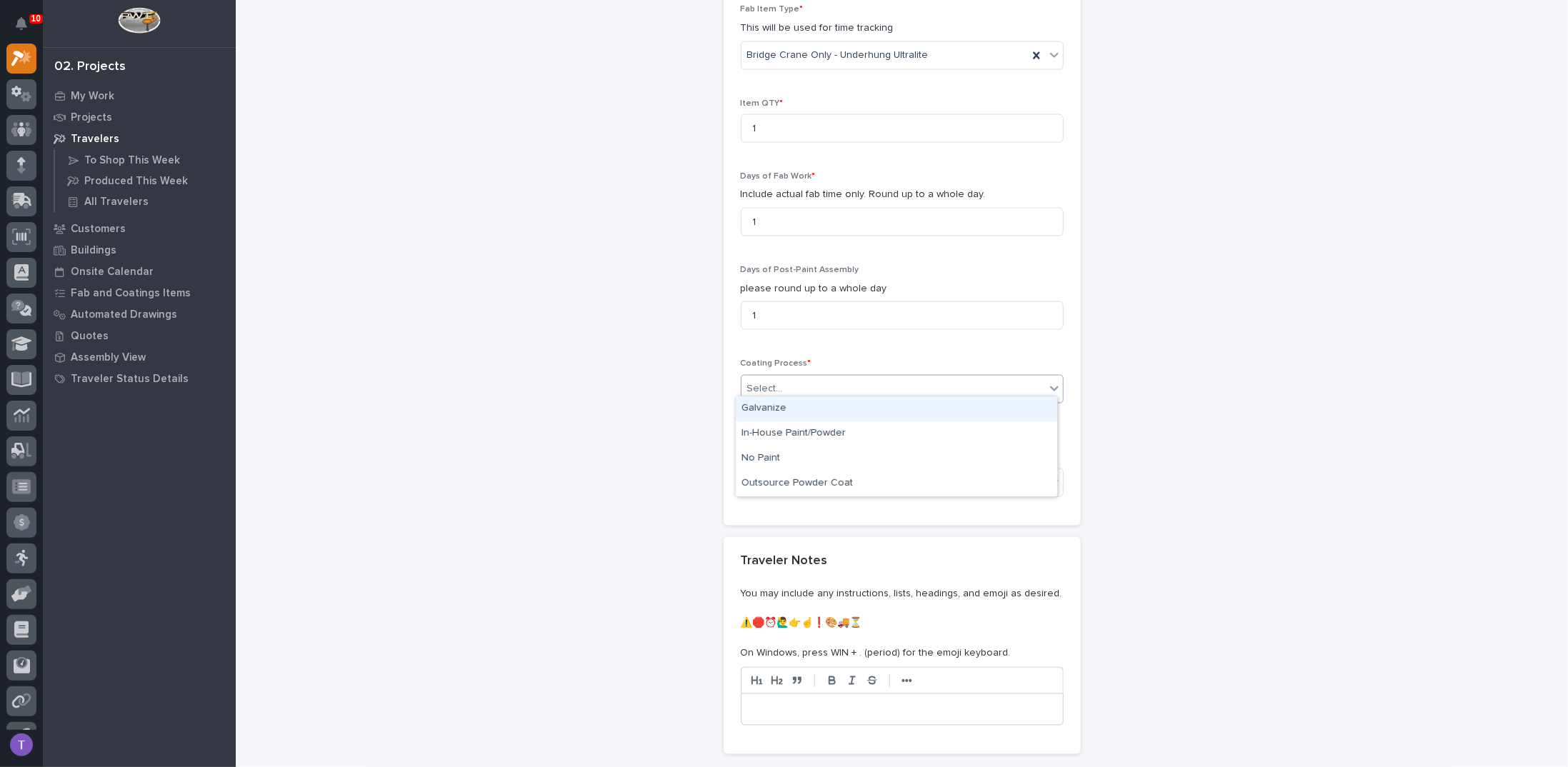
click at [763, 382] on div "Select..." at bounding box center [766, 389] width 36 height 15
click at [754, 431] on div "In-House Paint/Powder" at bounding box center [896, 434] width 321 height 25
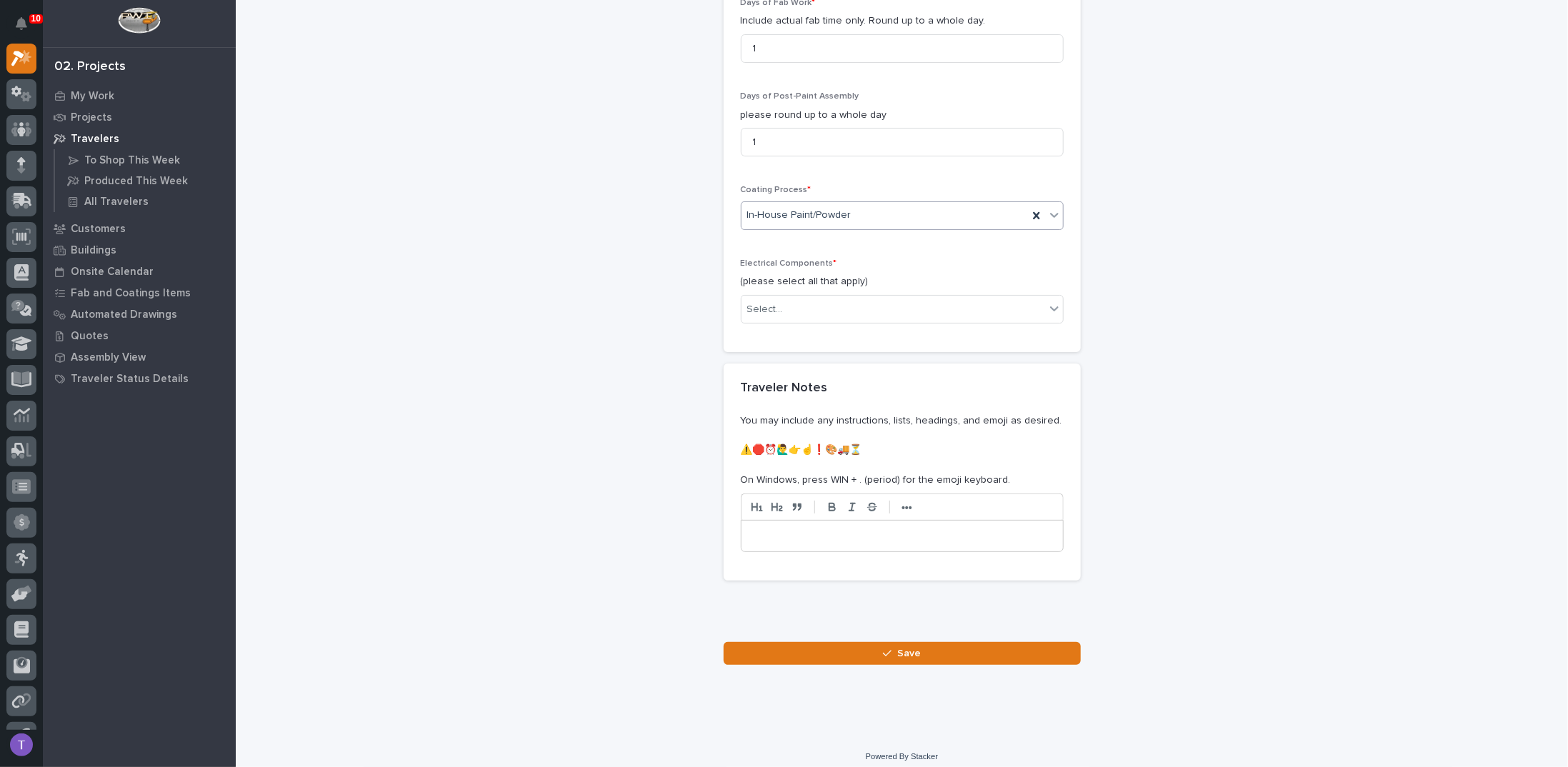
scroll to position [1588, 0]
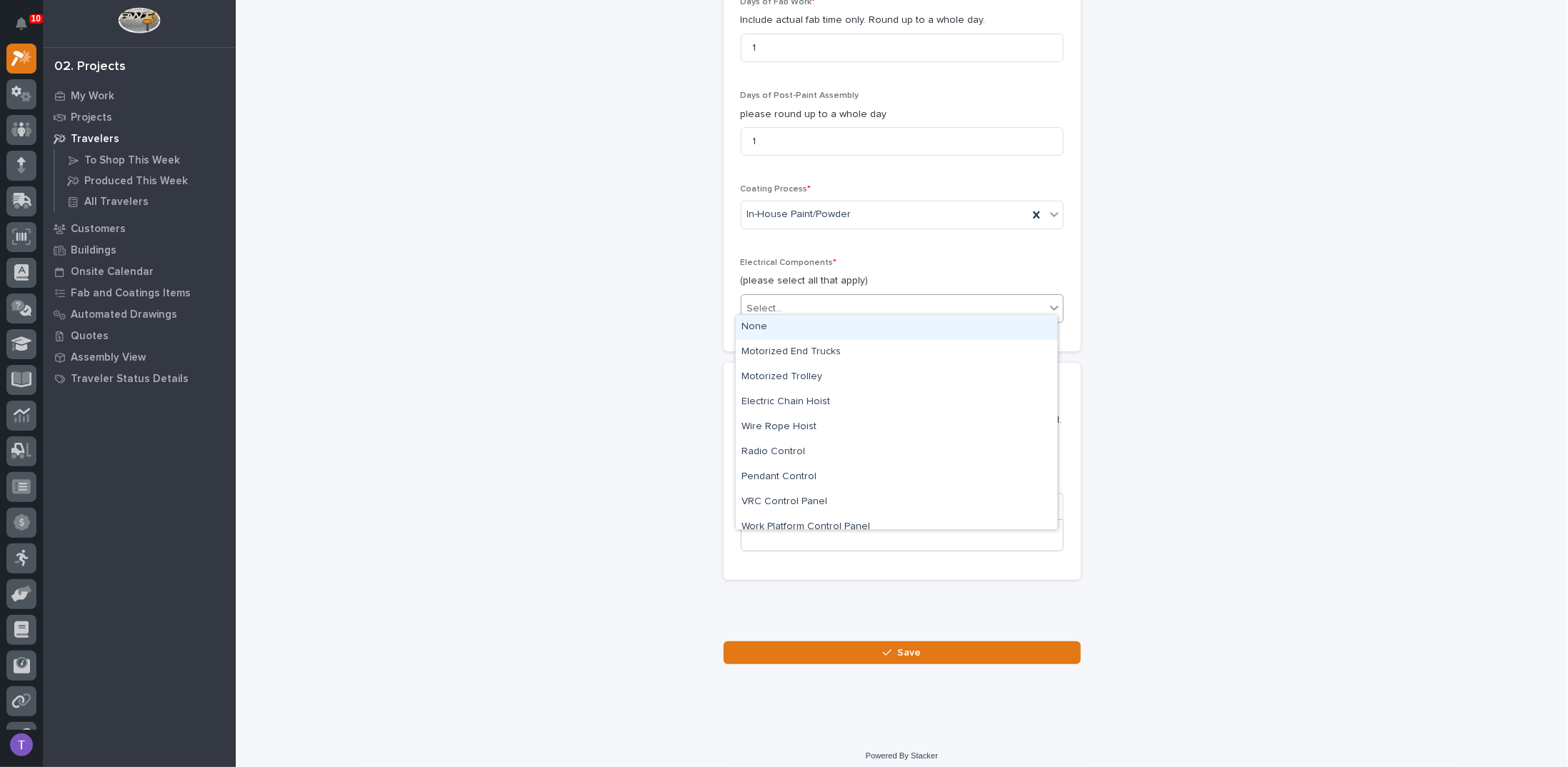
click at [762, 301] on div "Select..." at bounding box center [766, 309] width 36 height 15
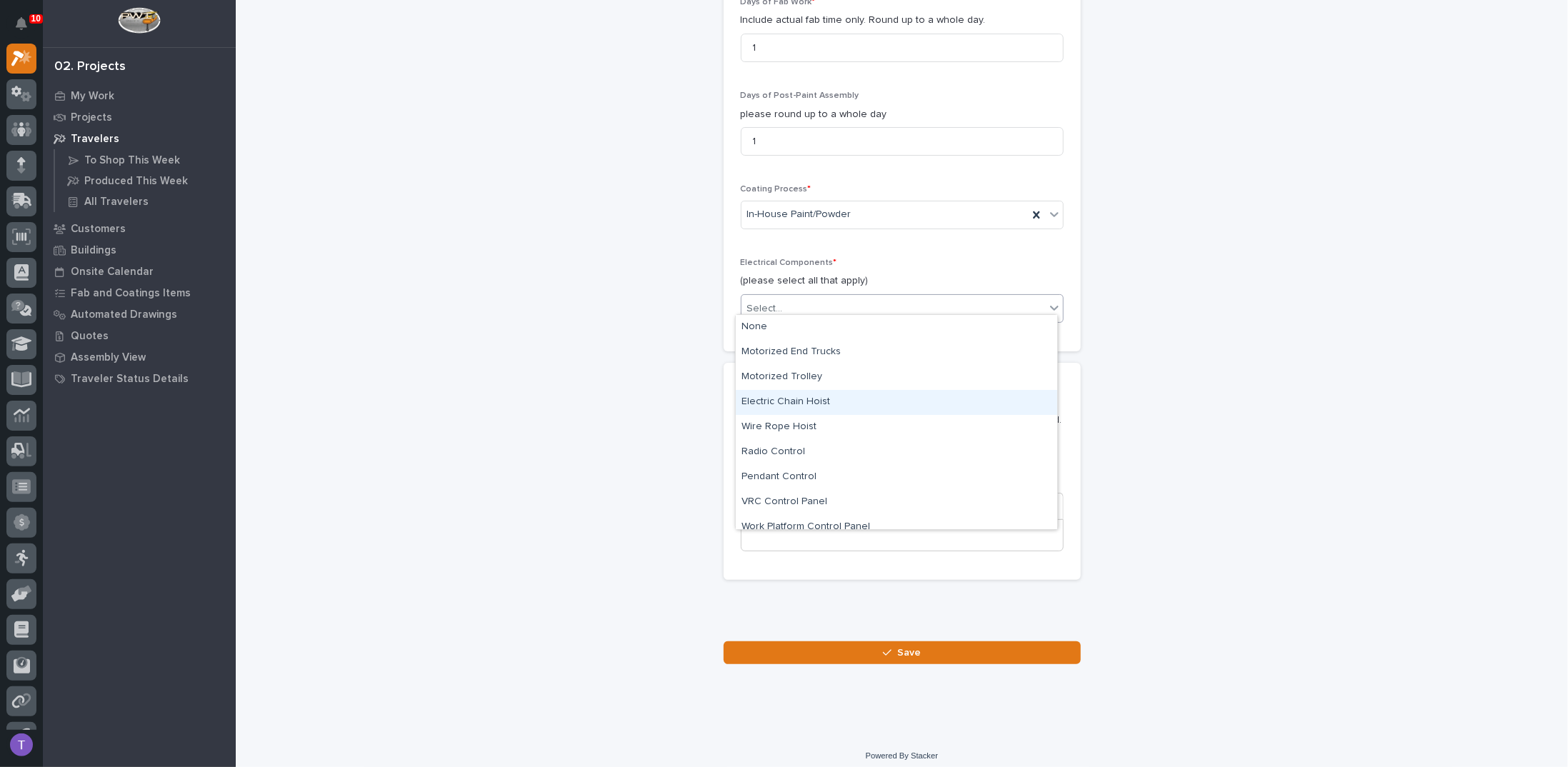
click at [779, 399] on div "Electric Chain Hoist" at bounding box center [896, 402] width 321 height 25
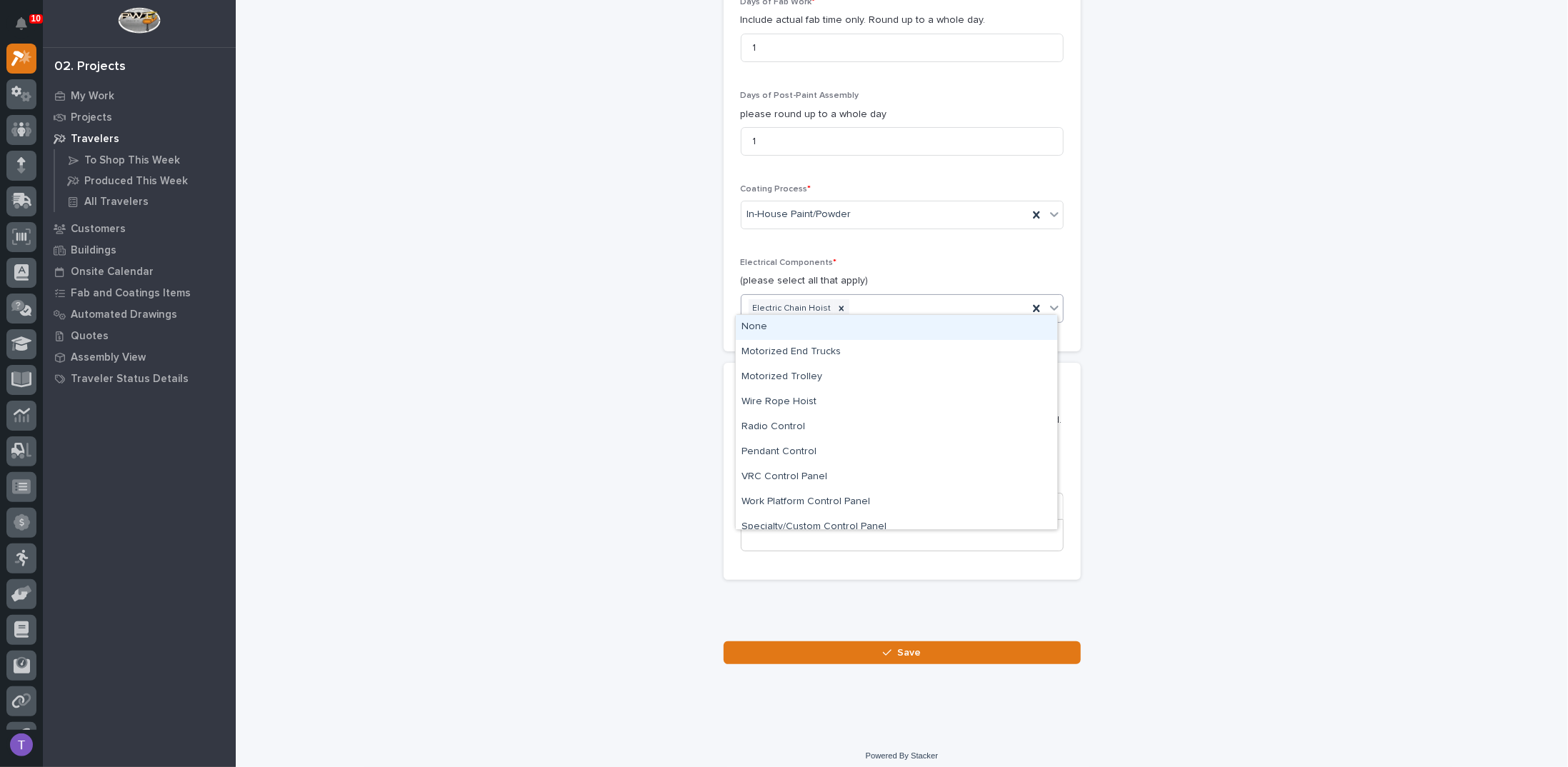
click at [940, 296] on div "Electric Chain Hoist" at bounding box center [885, 309] width 286 height 25
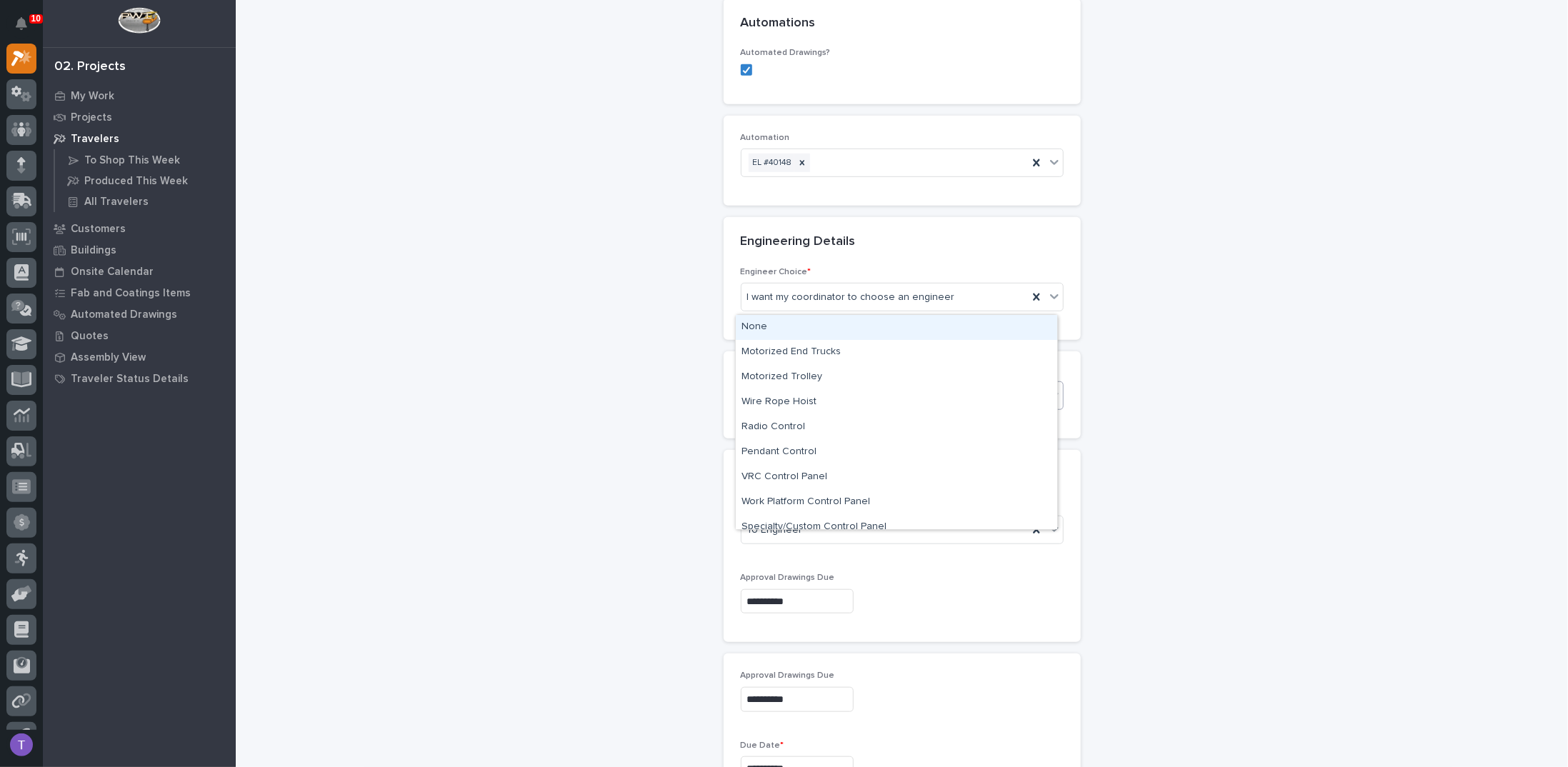
scroll to position [518, 0]
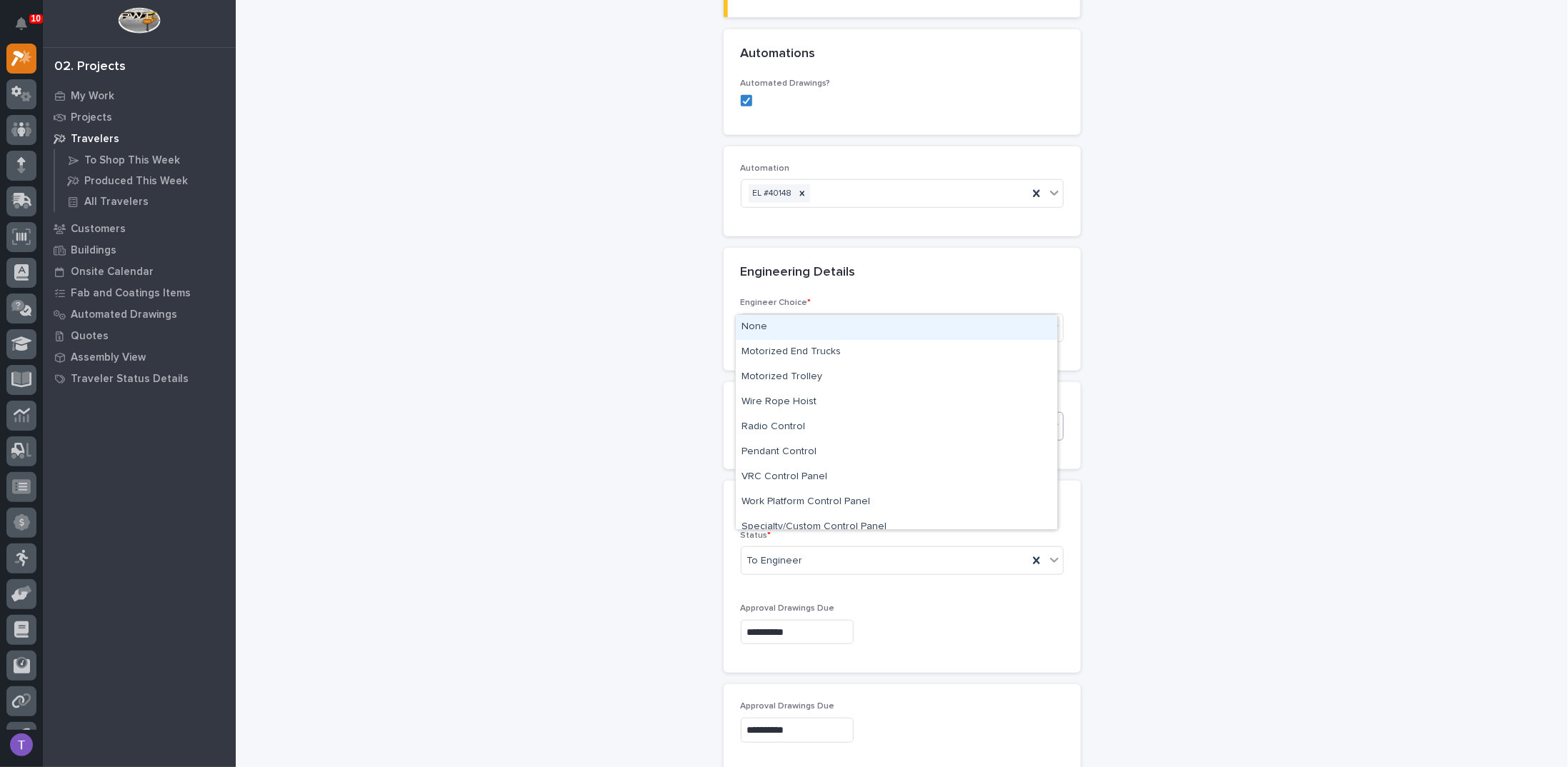
click at [890, 258] on div "Engineering Details •••" at bounding box center [902, 273] width 357 height 50
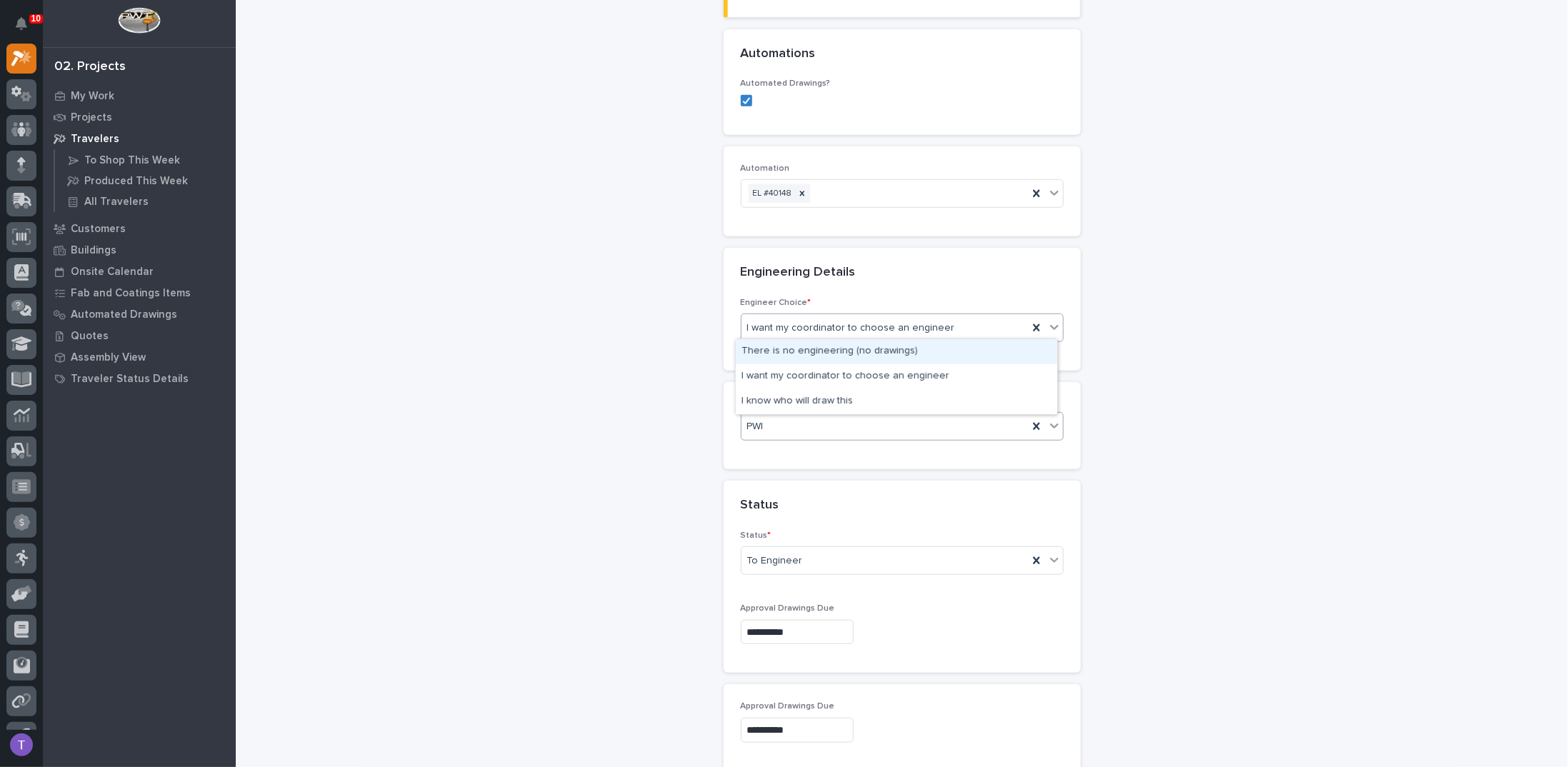
click at [805, 347] on div "There is no engineering (no drawings)" at bounding box center [896, 351] width 321 height 25
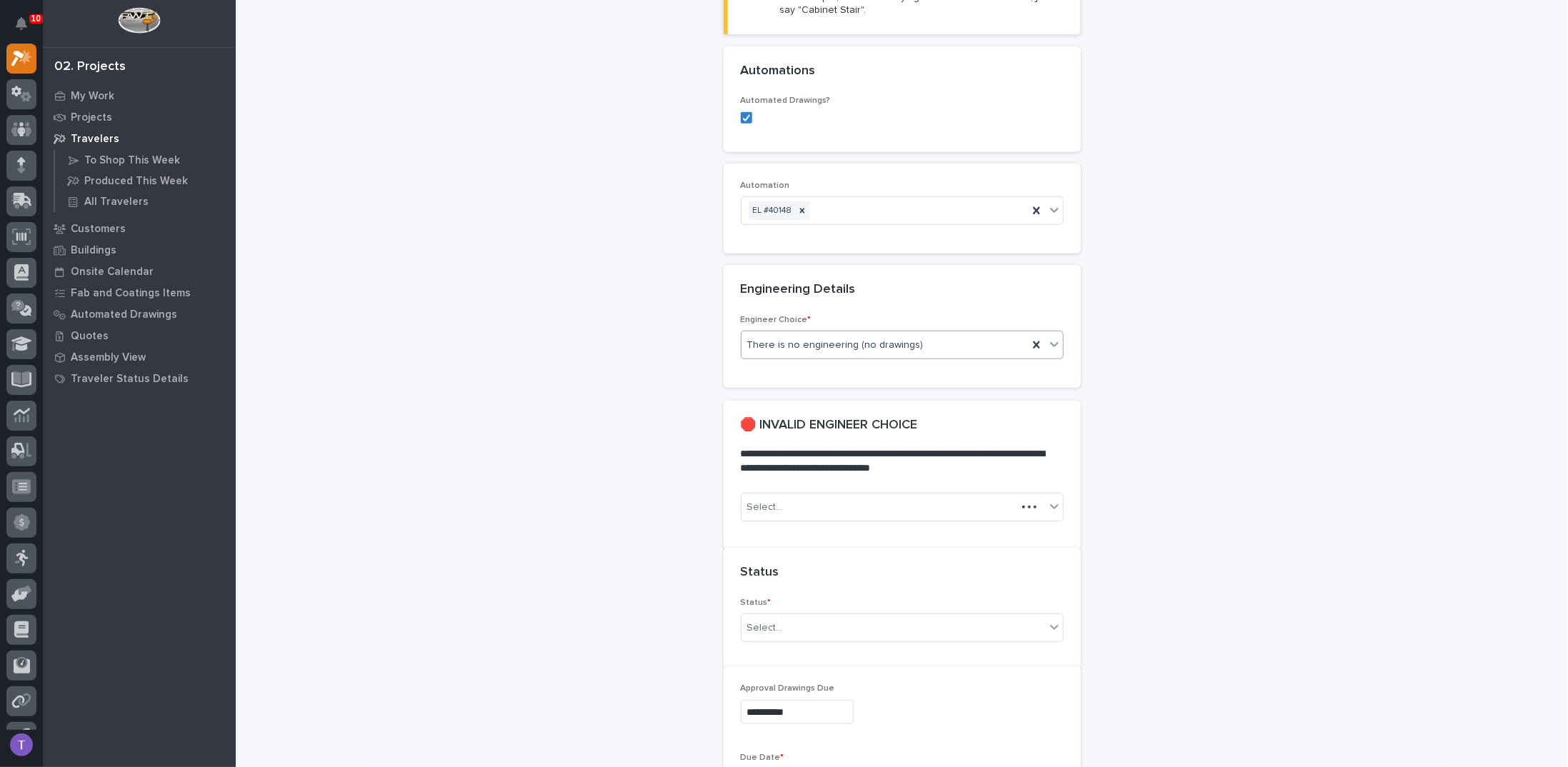
scroll to position [514, 0]
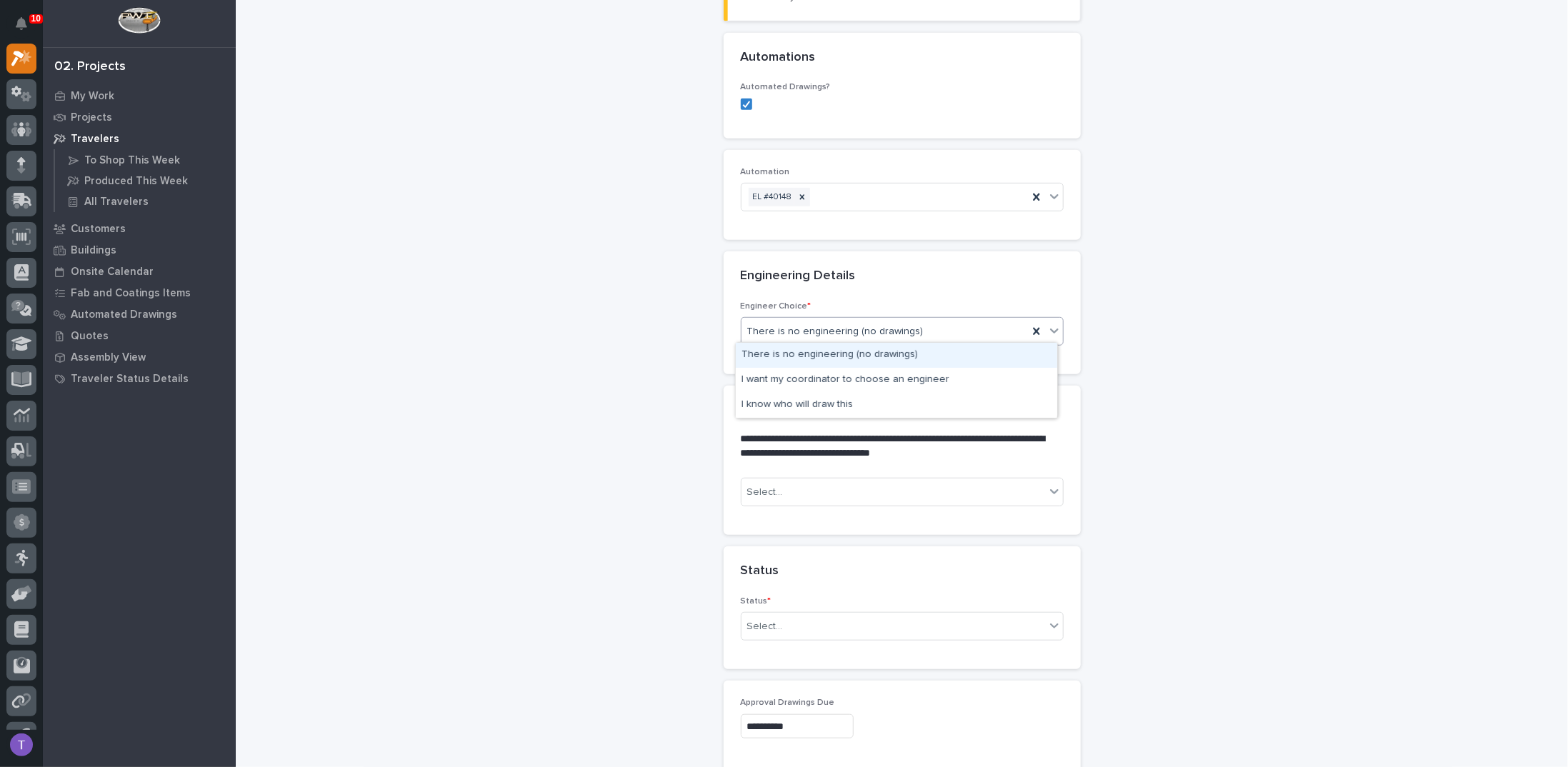
click at [797, 325] on span "There is no engineering (no drawings)" at bounding box center [836, 331] width 176 height 15
click at [784, 377] on div "I want my coordinator to choose an engineer" at bounding box center [896, 380] width 321 height 25
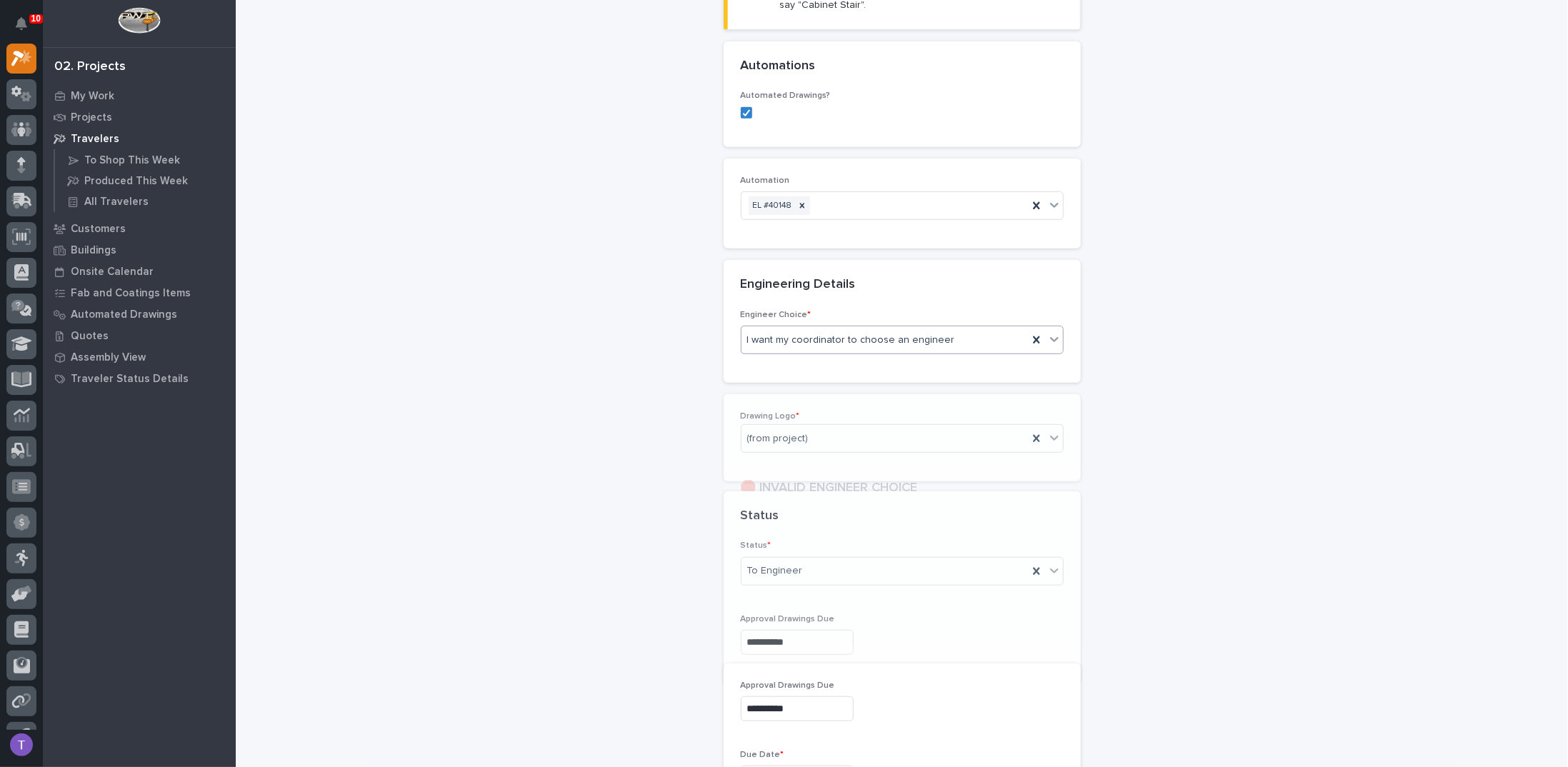
scroll to position [518, 0]
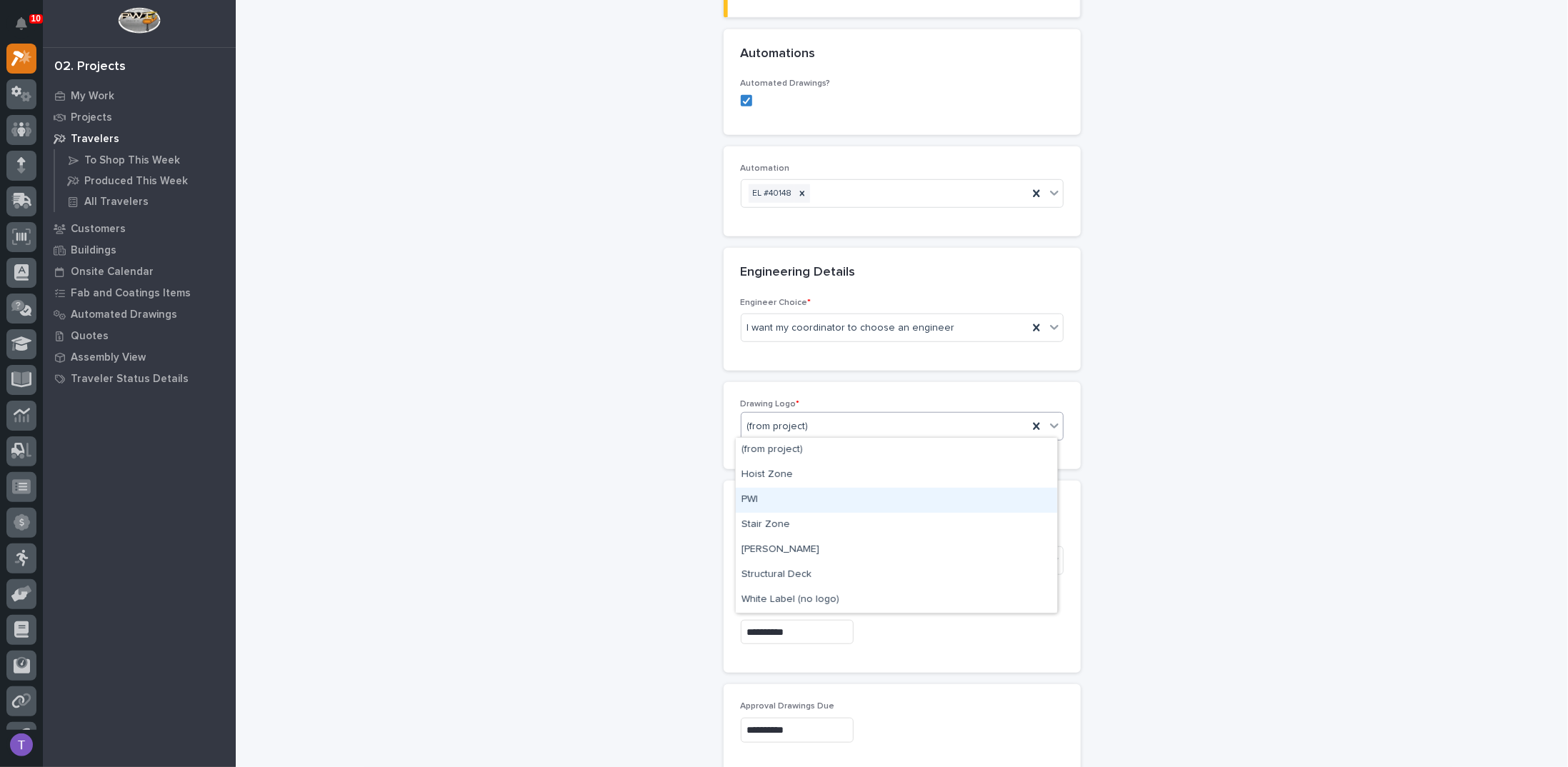
click at [752, 497] on div "PWI" at bounding box center [896, 500] width 321 height 25
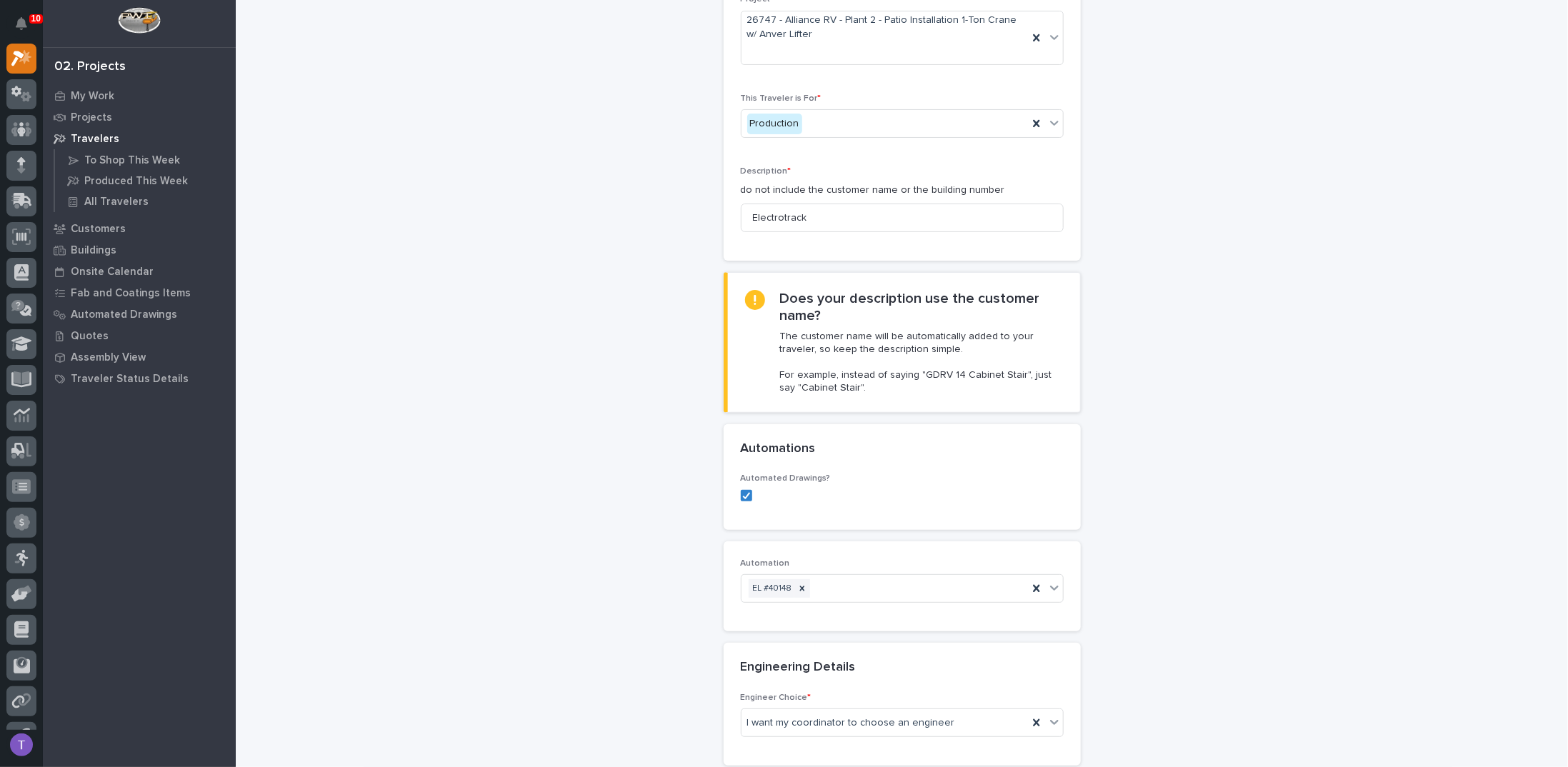
scroll to position [89, 0]
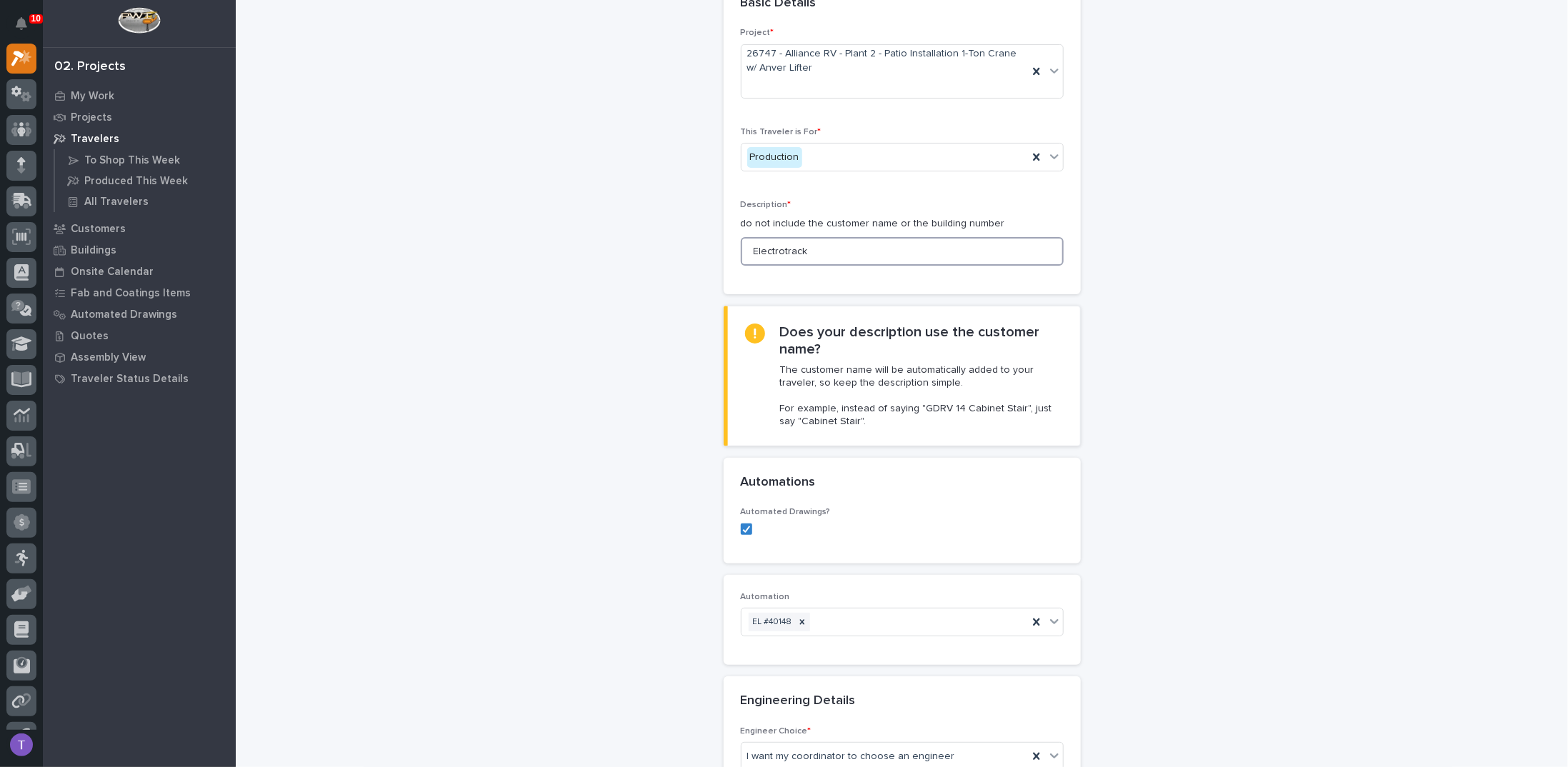
click at [810, 248] on input "Electrotrack" at bounding box center [902, 251] width 323 height 28
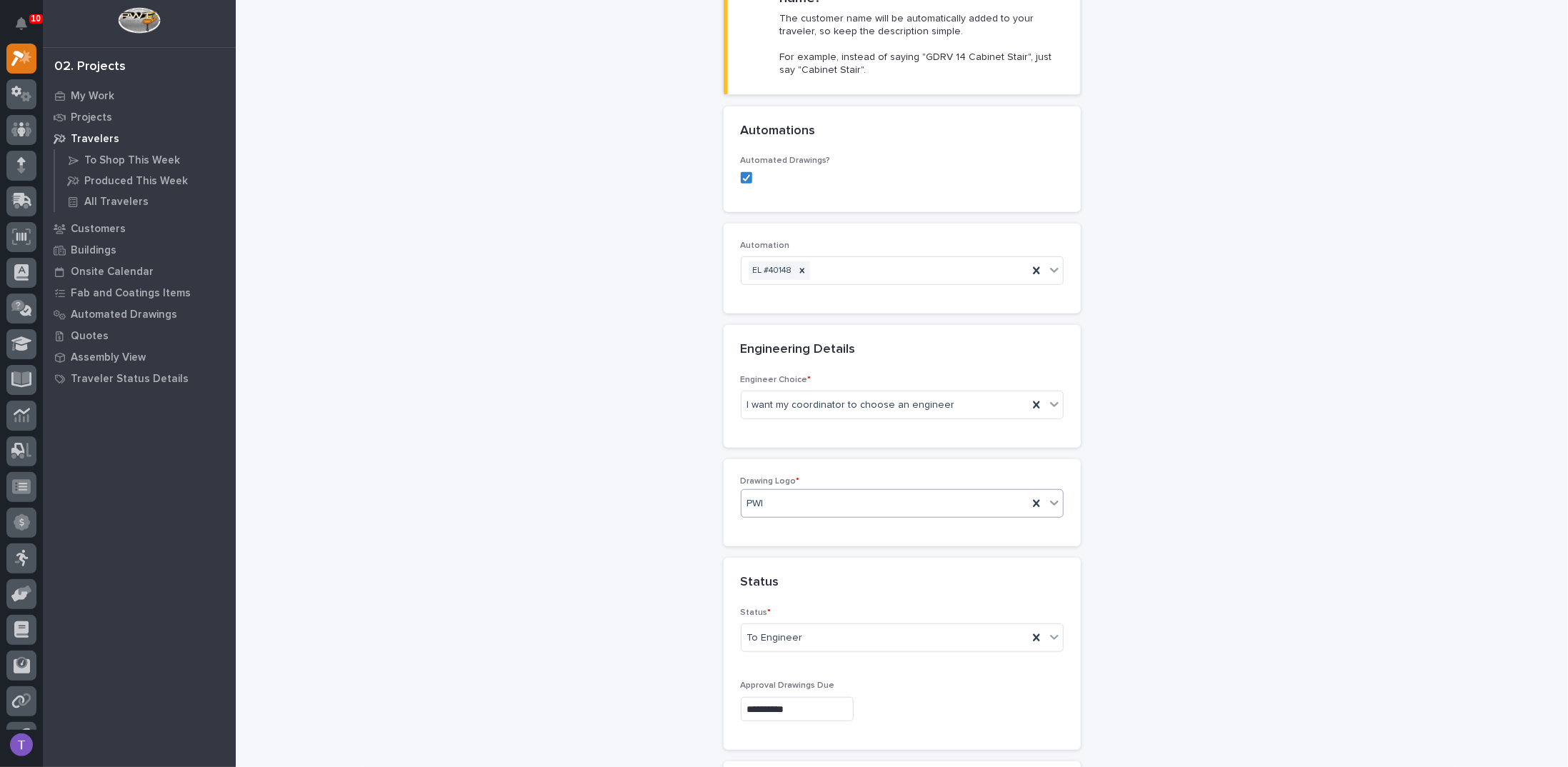
scroll to position [446, 0]
type input "Electrotrack, bridge and headers"
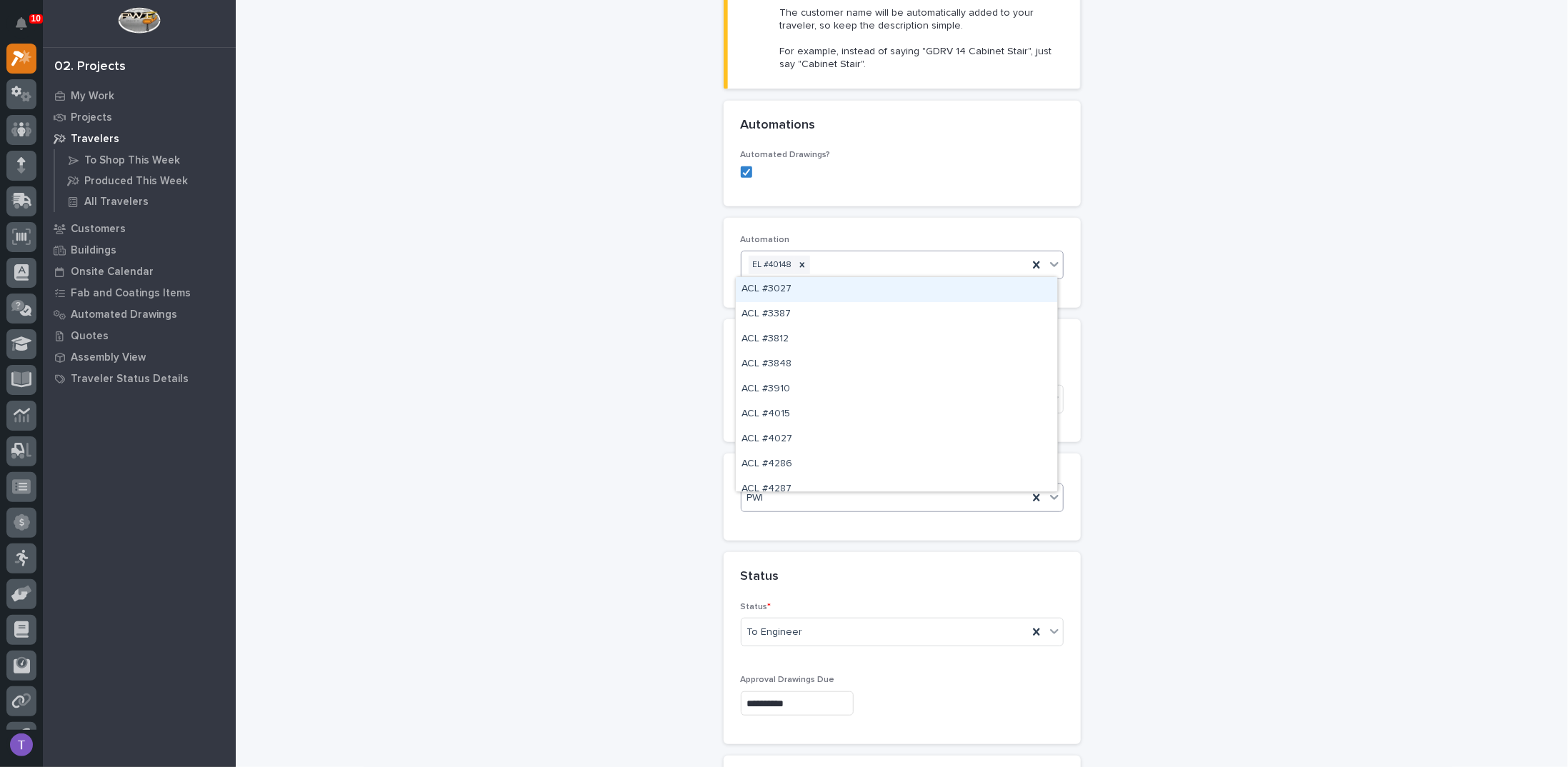
click at [878, 260] on div "EL #40148" at bounding box center [885, 265] width 286 height 25
type input "********"
click at [884, 253] on div "EL #40148" at bounding box center [885, 265] width 286 height 25
type input "*"
type input "*********"
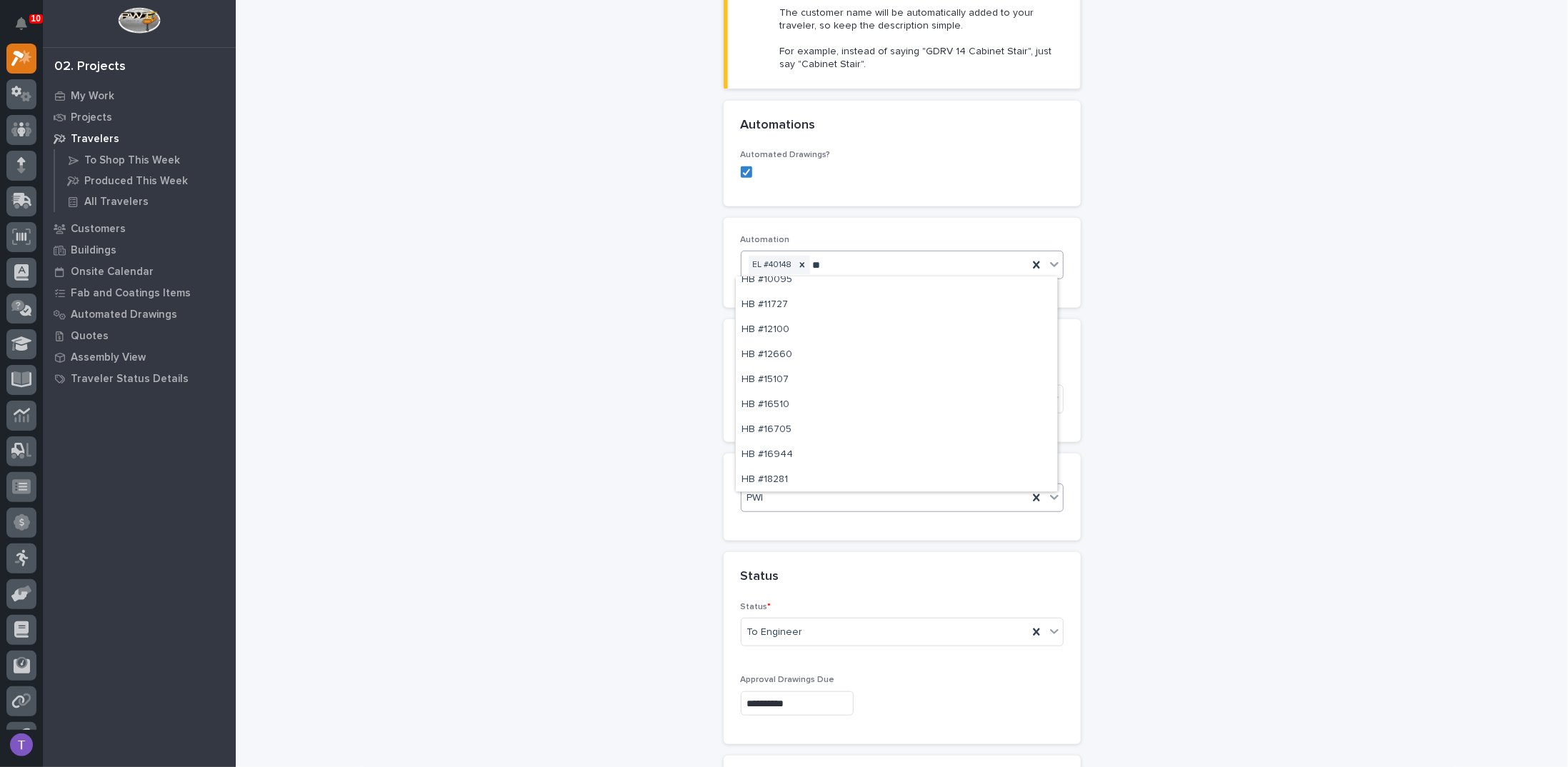
scroll to position [98, 0]
type input "**"
click at [770, 312] on div "HB #10041" at bounding box center [896, 314] width 321 height 25
click at [863, 263] on icon at bounding box center [868, 264] width 10 height 10
click at [878, 259] on div "EL #40148" at bounding box center [885, 265] width 286 height 25
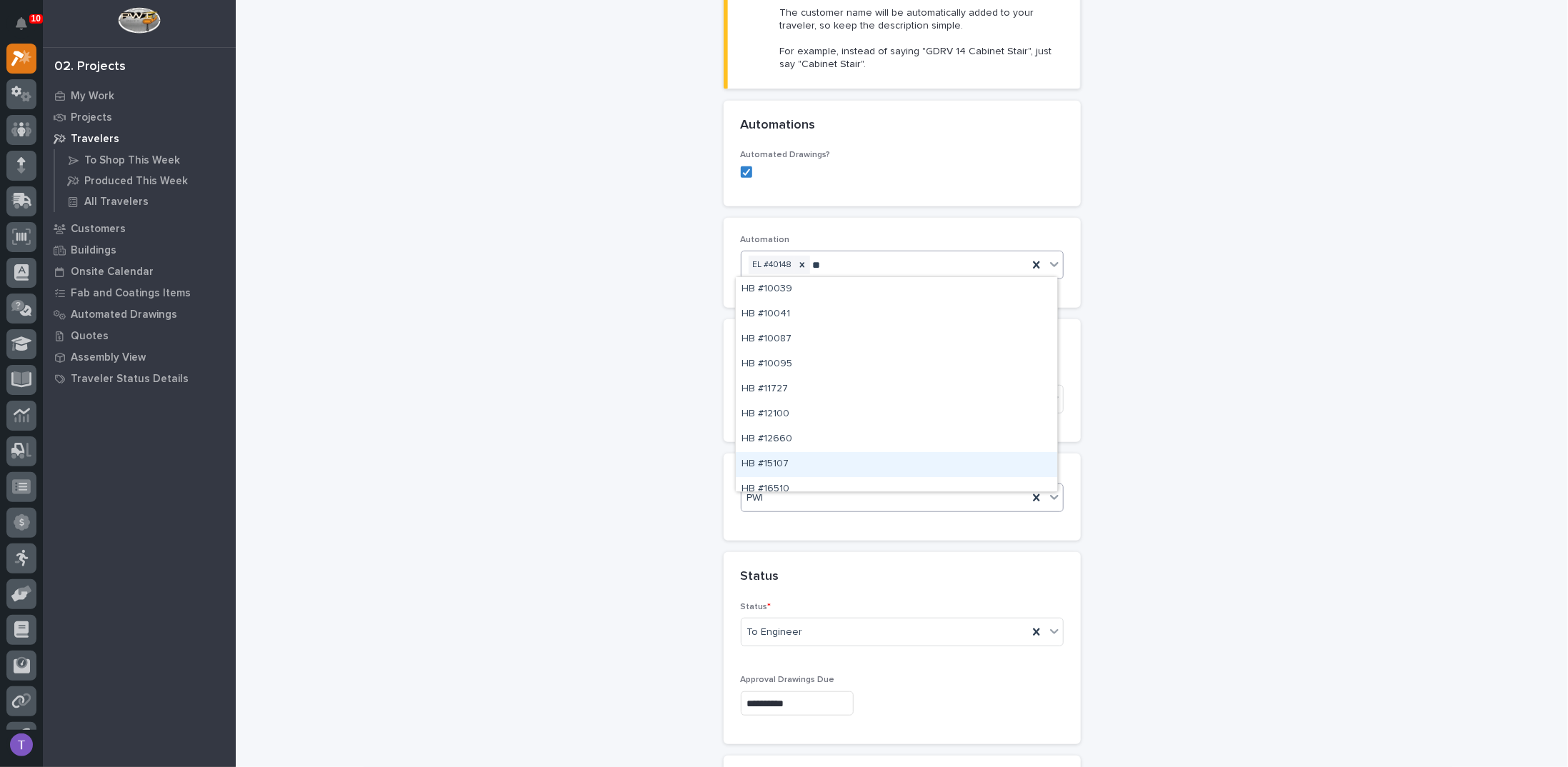
type input "**"
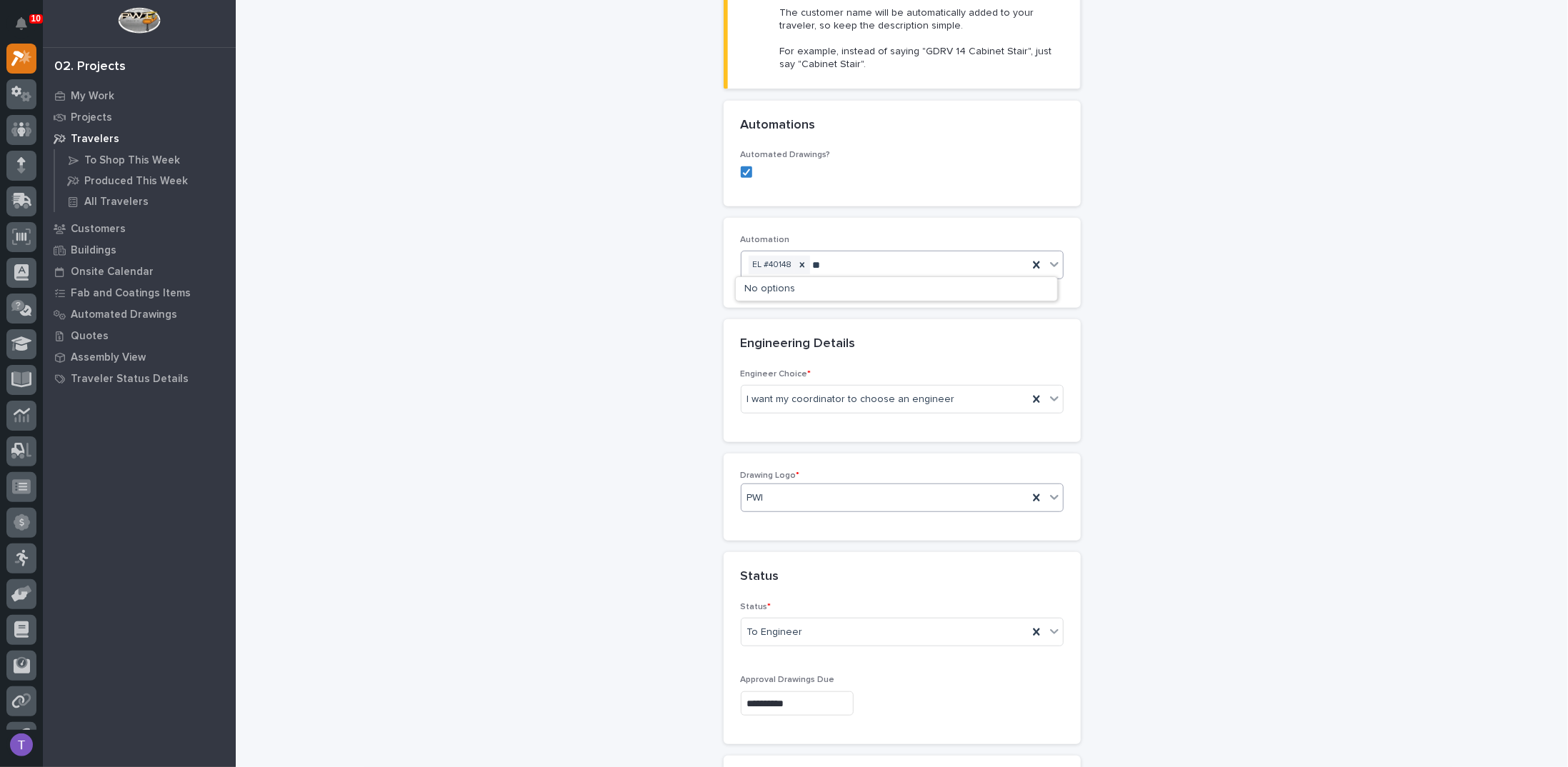
type input "*"
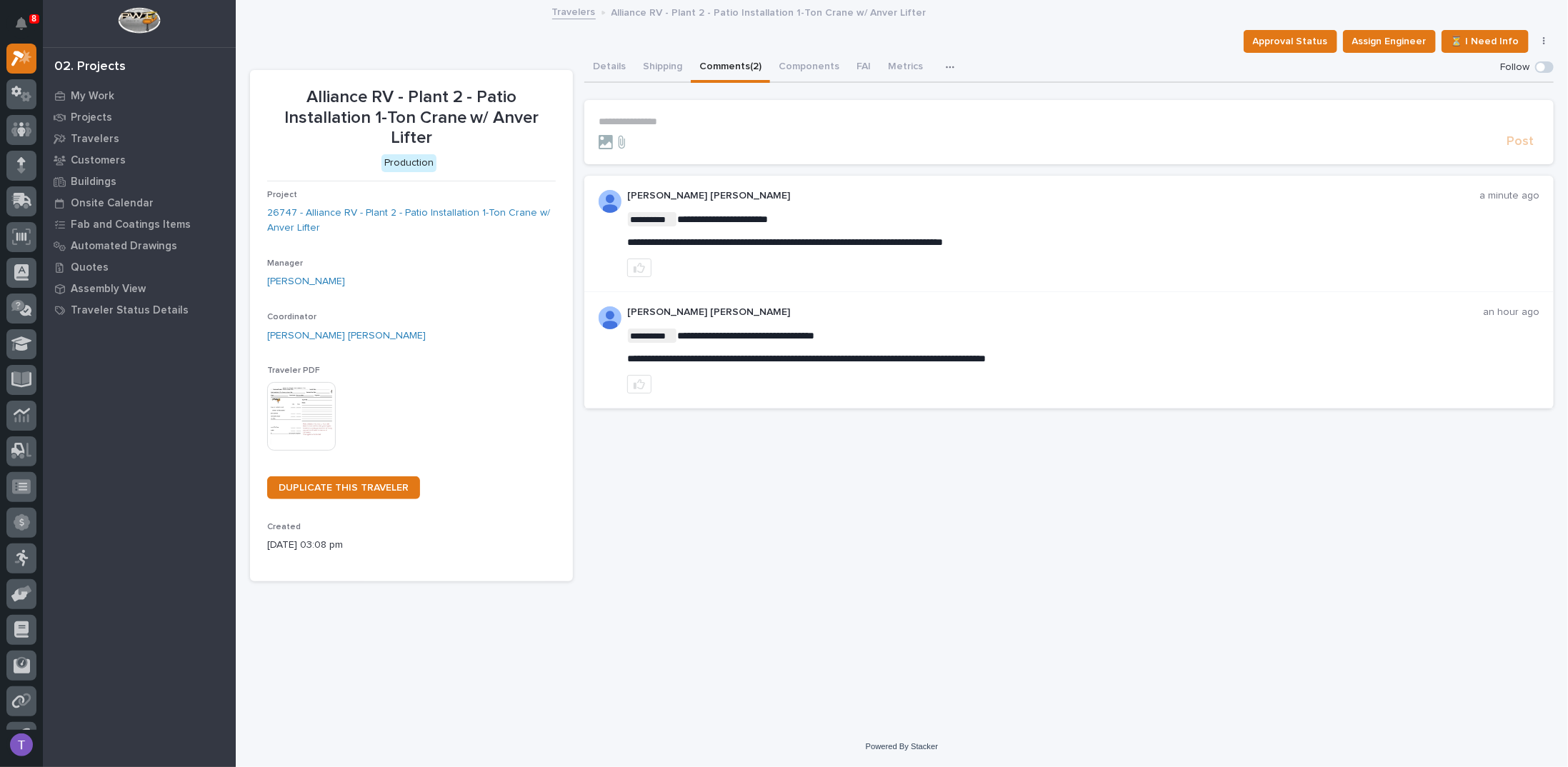
click at [667, 120] on p "**********" at bounding box center [1069, 121] width 941 height 12
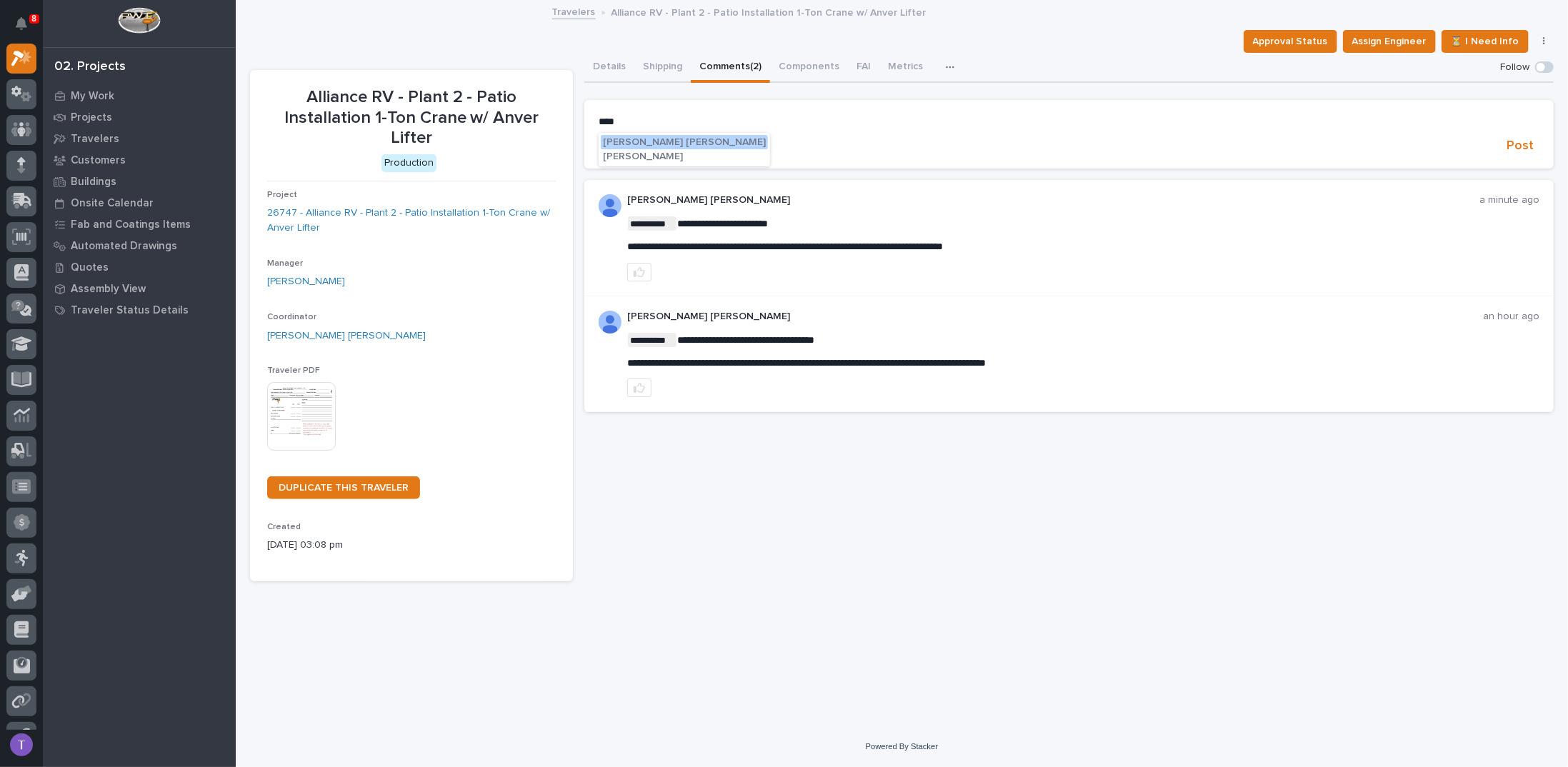
click at [633, 139] on span "[PERSON_NAME] [PERSON_NAME]" at bounding box center [684, 142] width 163 height 10
click at [718, 114] on section "**********" at bounding box center [1069, 135] width 969 height 71
click at [702, 122] on p "**********" at bounding box center [1069, 122] width 941 height 14
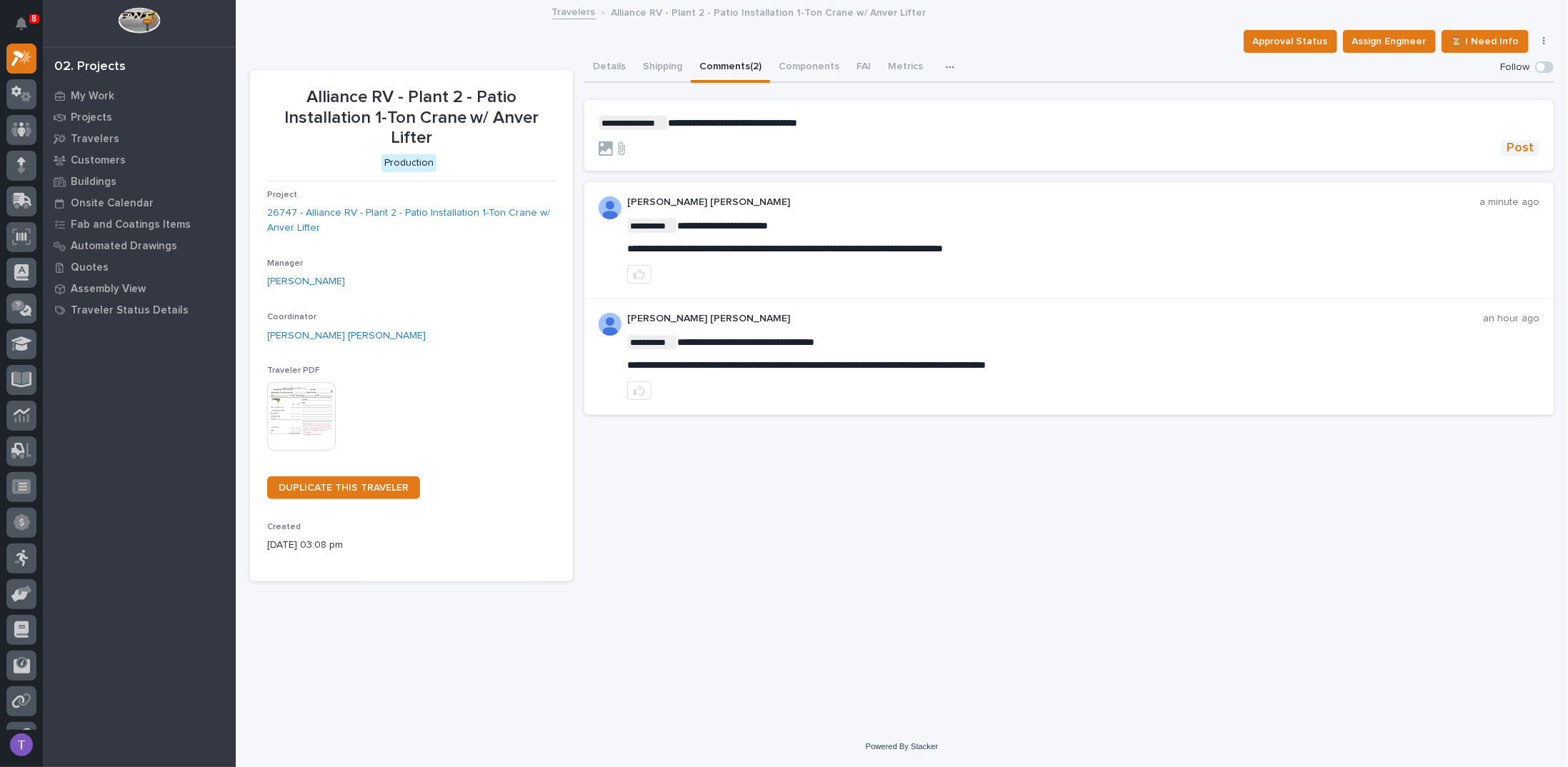
click at [1520, 150] on span "Post" at bounding box center [1520, 148] width 27 height 16
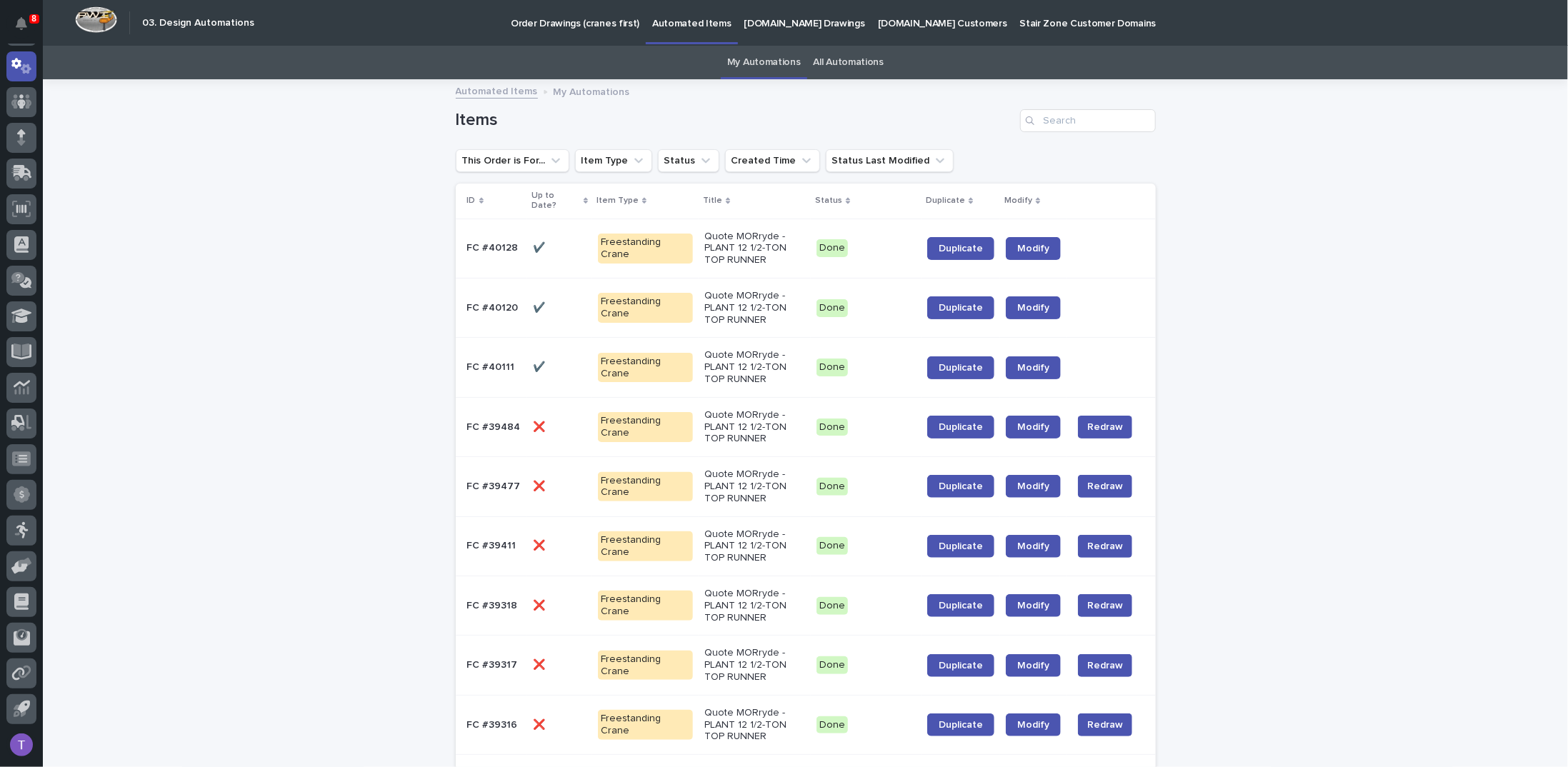
click at [832, 60] on link "All Automations" at bounding box center [849, 62] width 70 height 33
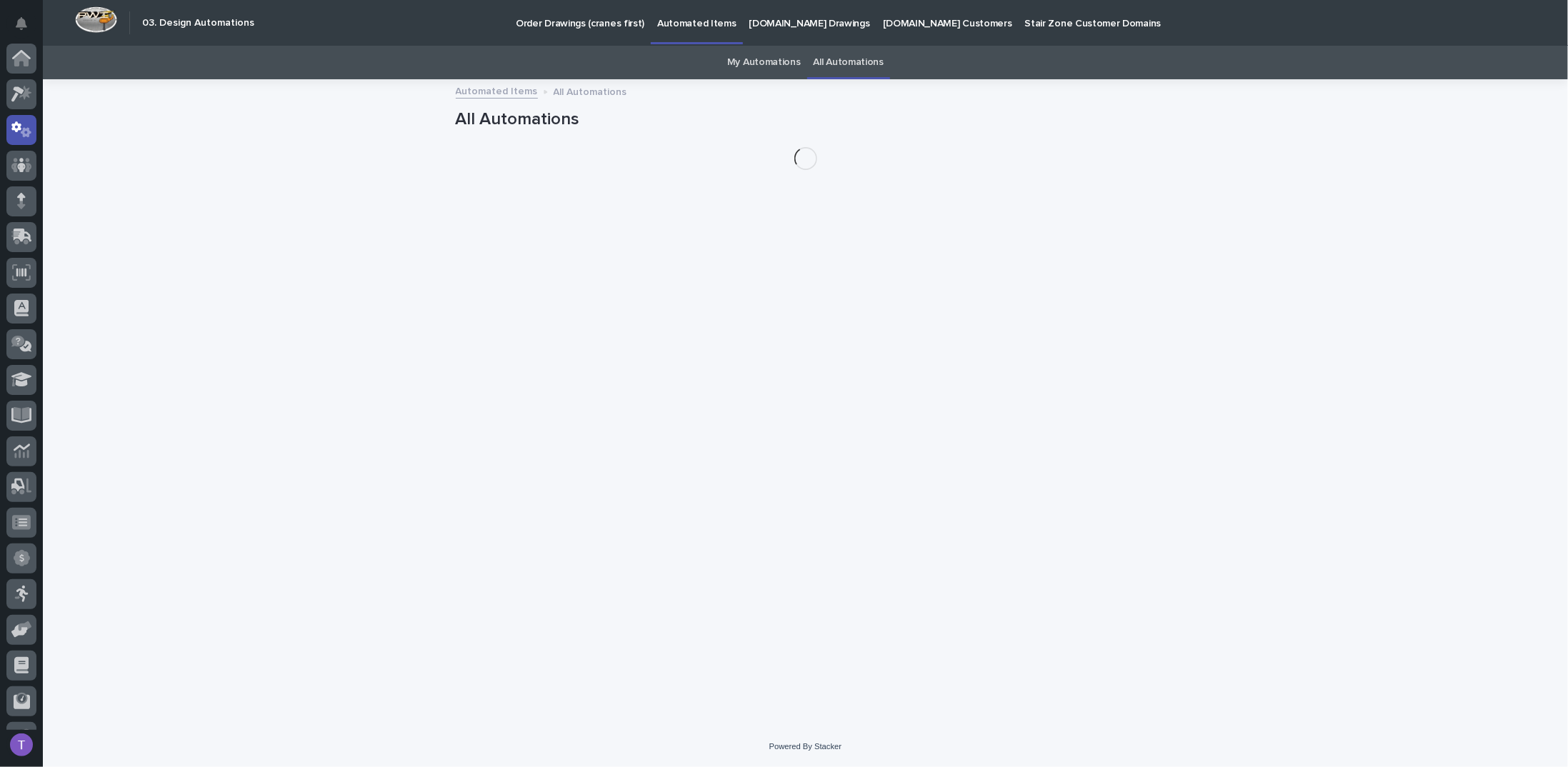
scroll to position [63, 0]
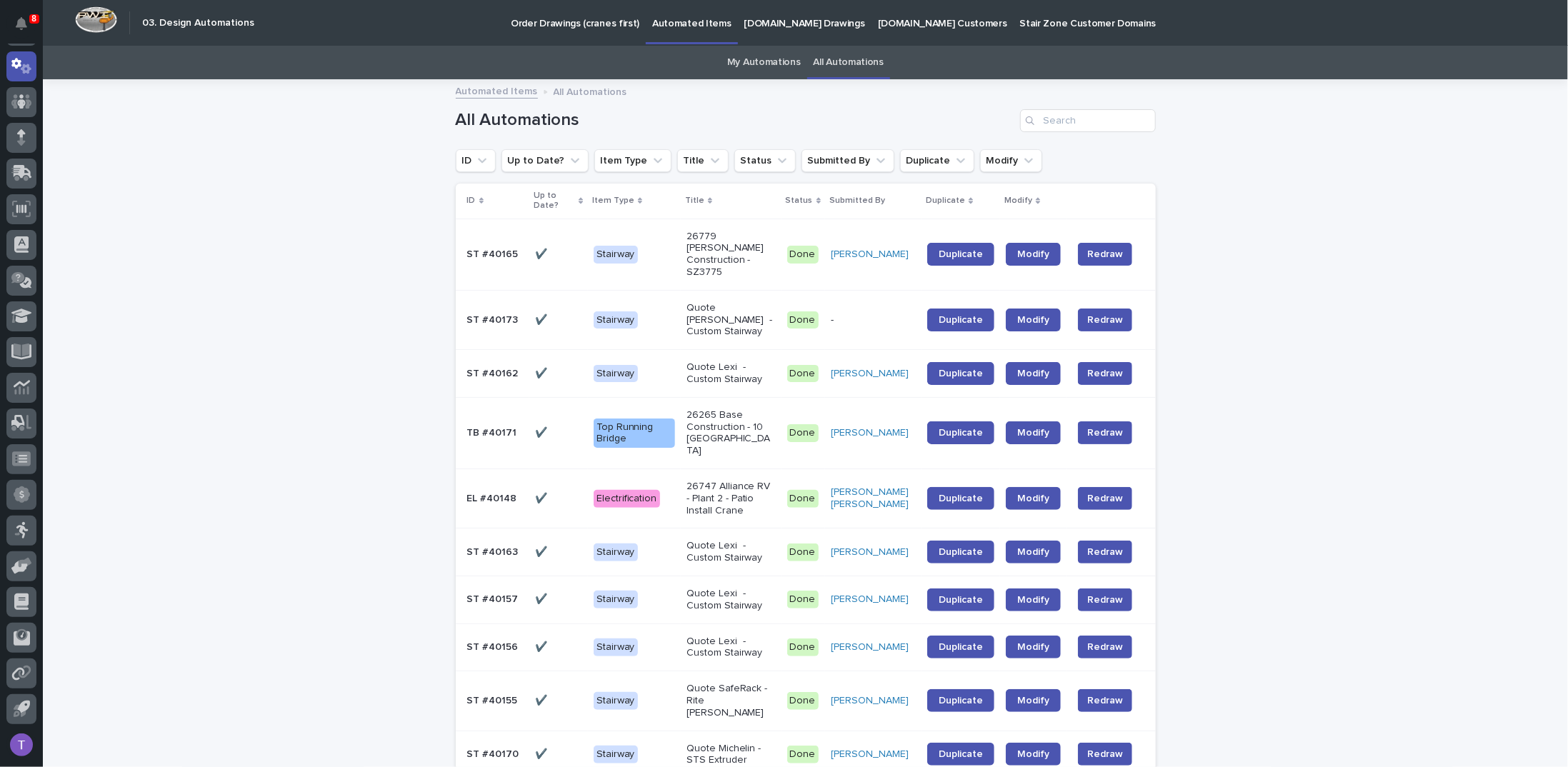
click at [1036, 120] on div "Search" at bounding box center [1032, 120] width 23 height 23
click at [1053, 116] on input "Search" at bounding box center [1088, 120] width 135 height 23
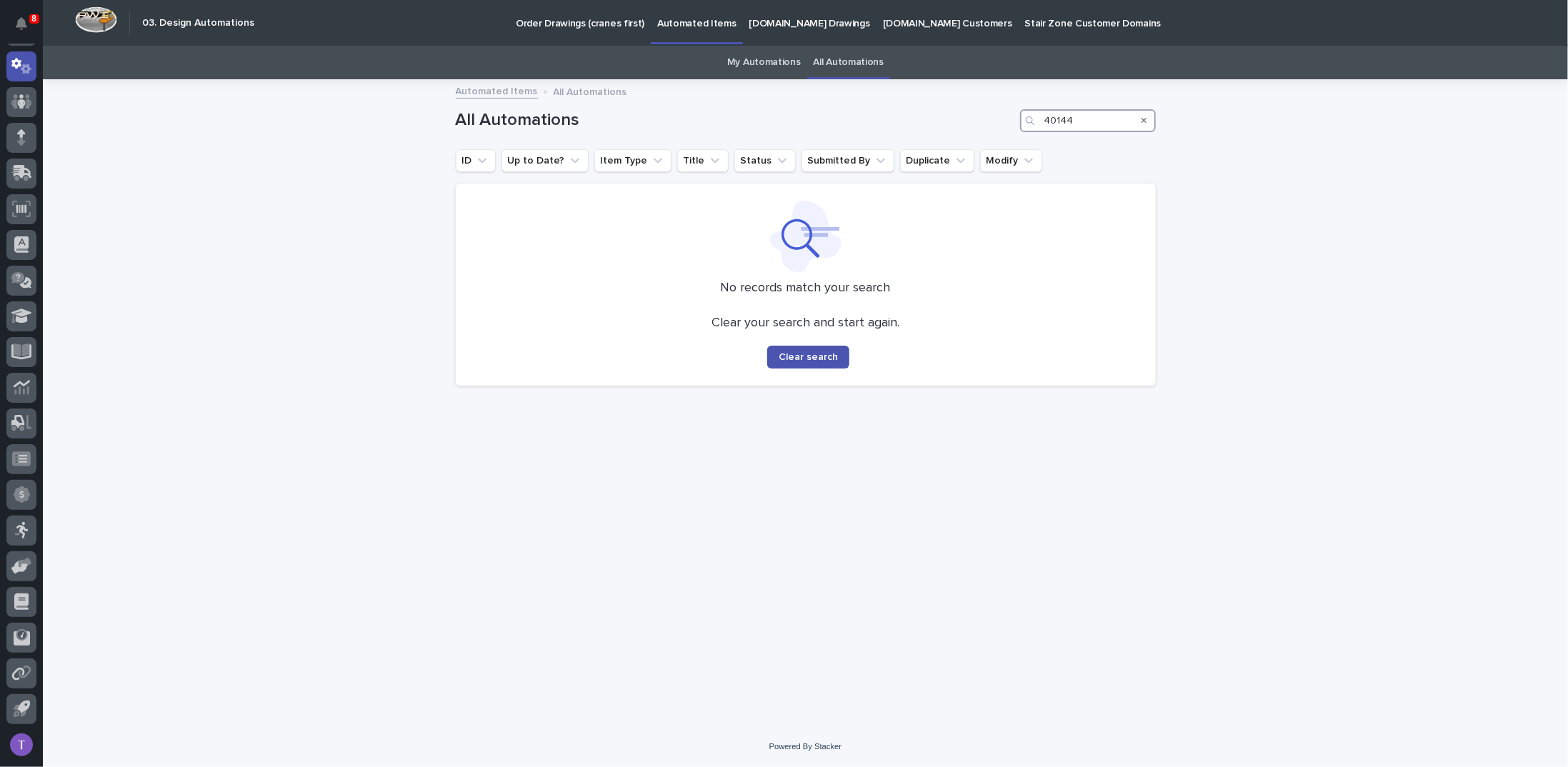
type input "40144"
click at [1144, 119] on icon "Search" at bounding box center [1144, 120] width 6 height 6
